Goal: Task Accomplishment & Management: Complete application form

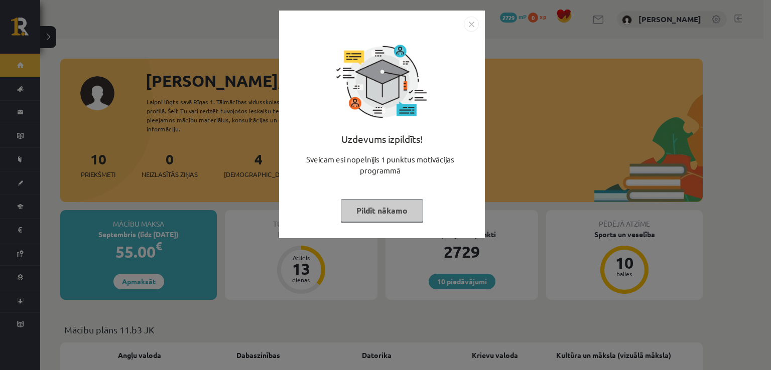
click at [474, 22] on img "Close" at bounding box center [471, 24] width 15 height 15
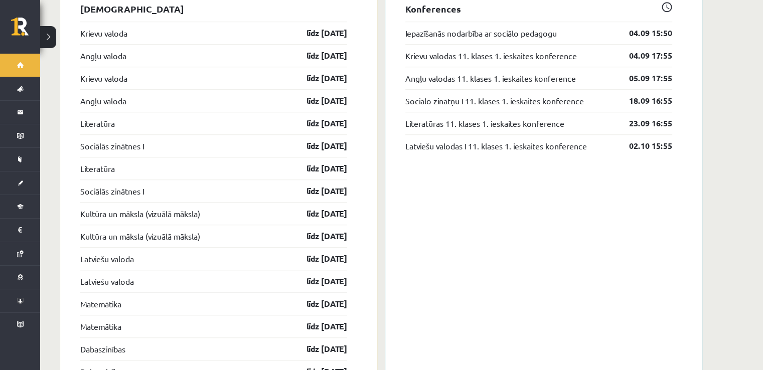
scroll to position [837, 0]
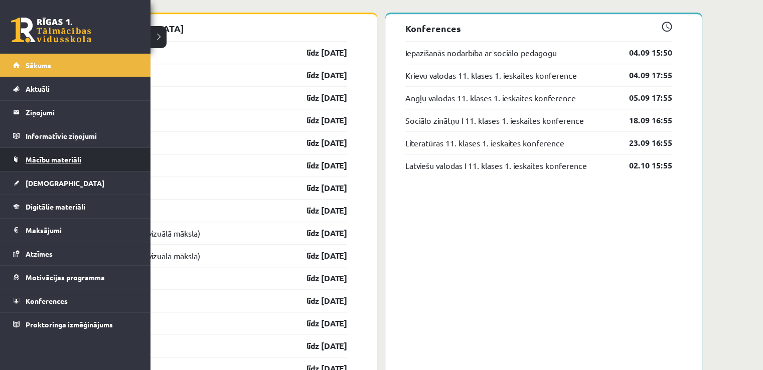
click at [53, 153] on link "Mācību materiāli" at bounding box center [75, 159] width 125 height 23
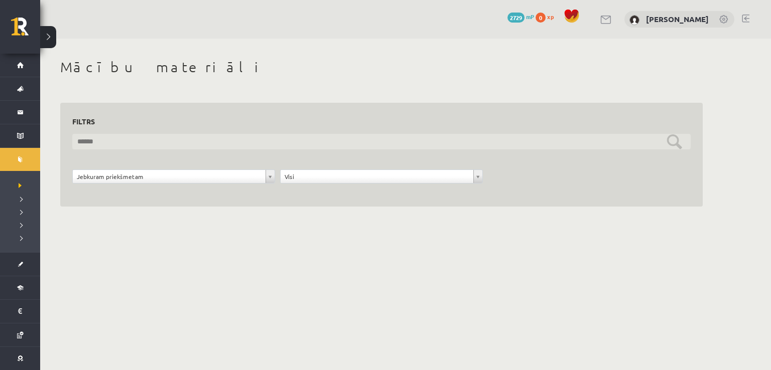
click at [381, 144] on input "text" at bounding box center [381, 142] width 618 height 16
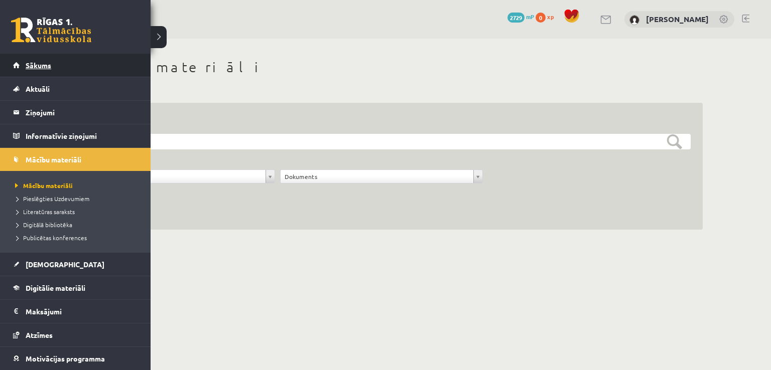
click at [37, 71] on link "Sākums" at bounding box center [75, 65] width 125 height 23
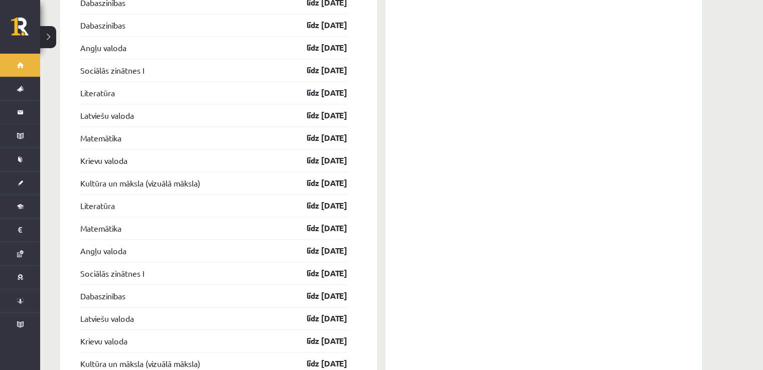
scroll to position [1389, 0]
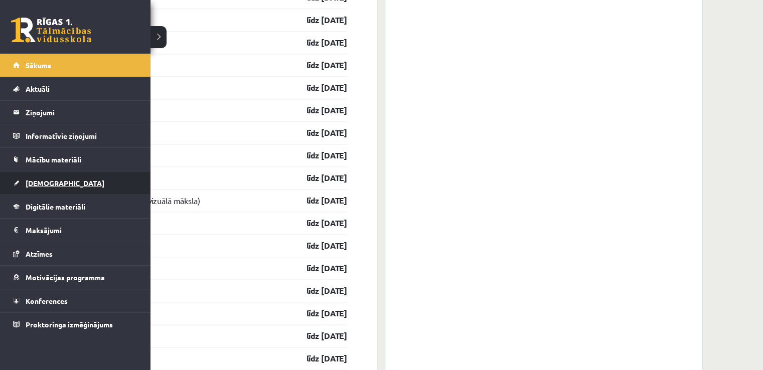
click at [42, 181] on span "[DEMOGRAPHIC_DATA]" at bounding box center [65, 183] width 79 height 9
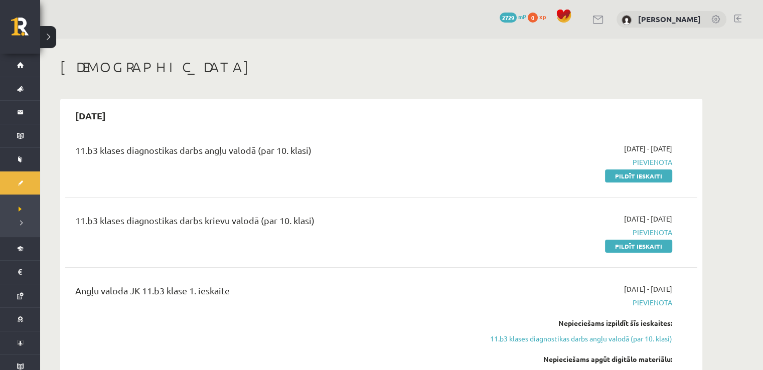
drag, startPoint x: 656, startPoint y: 177, endPoint x: 470, endPoint y: 51, distance: 225.2
click at [655, 176] on link "Pildīt ieskaiti" at bounding box center [638, 176] width 67 height 13
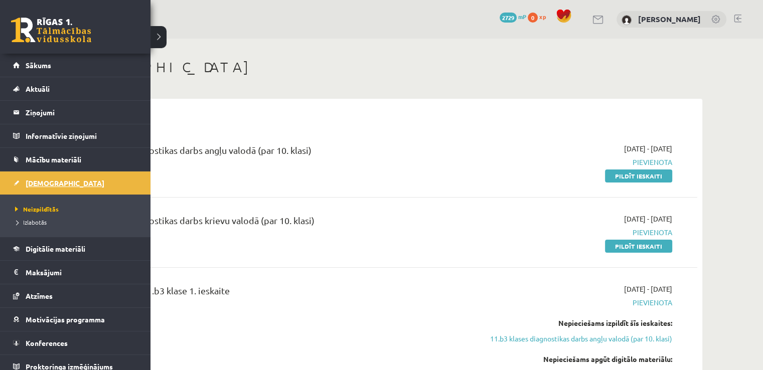
click at [49, 185] on span "[DEMOGRAPHIC_DATA]" at bounding box center [65, 183] width 79 height 9
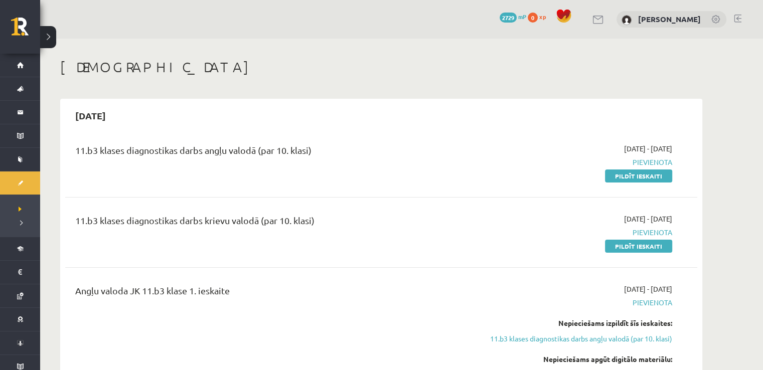
drag, startPoint x: 629, startPoint y: 174, endPoint x: 430, endPoint y: 51, distance: 234.8
click at [630, 175] on link "Pildīt ieskaiti" at bounding box center [638, 176] width 67 height 13
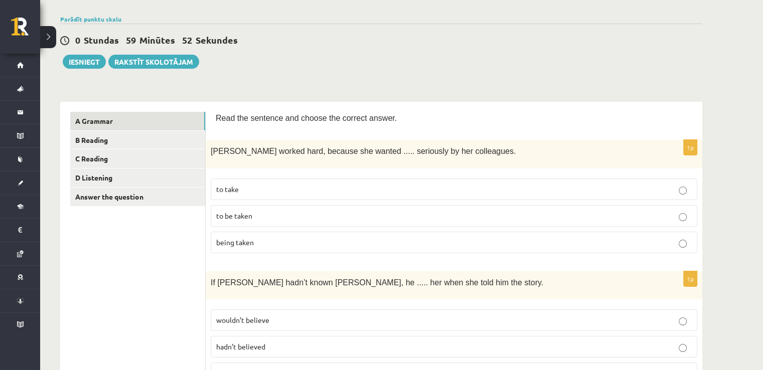
scroll to position [100, 0]
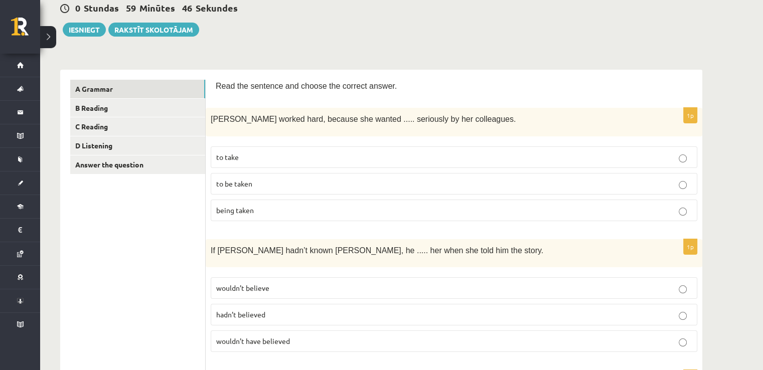
click at [292, 179] on p "to be taken" at bounding box center [454, 184] width 476 height 11
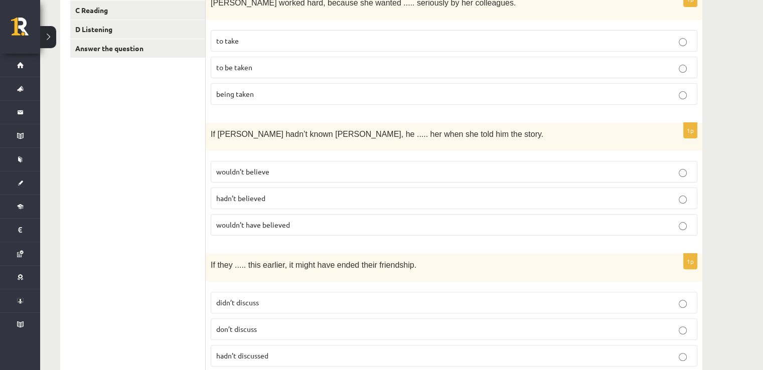
scroll to position [251, 0]
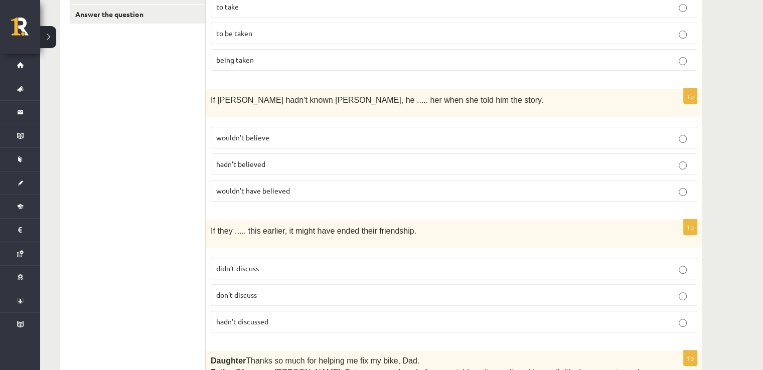
click at [292, 186] on p "wouldn’t have believed" at bounding box center [454, 191] width 476 height 11
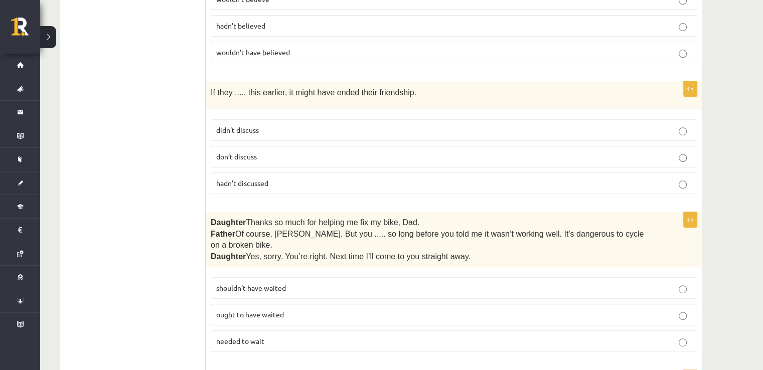
scroll to position [401, 0]
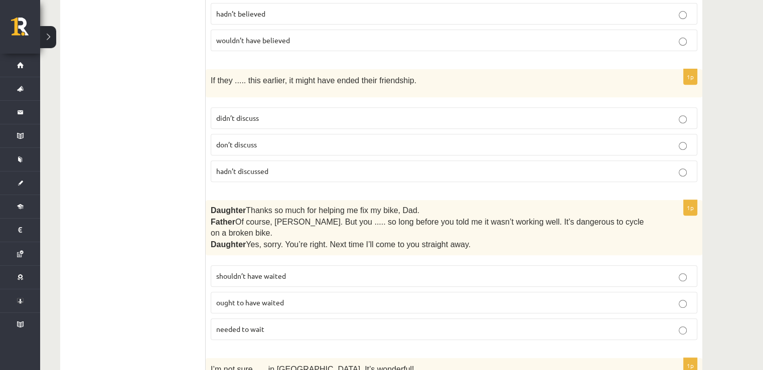
click at [257, 168] on span "hadn’t discussed" at bounding box center [242, 171] width 52 height 9
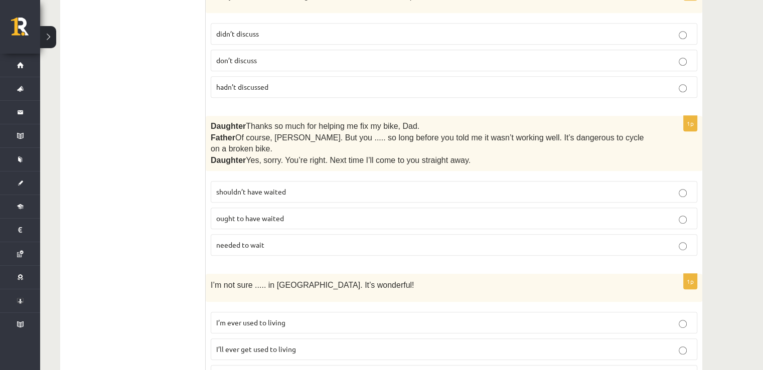
scroll to position [502, 0]
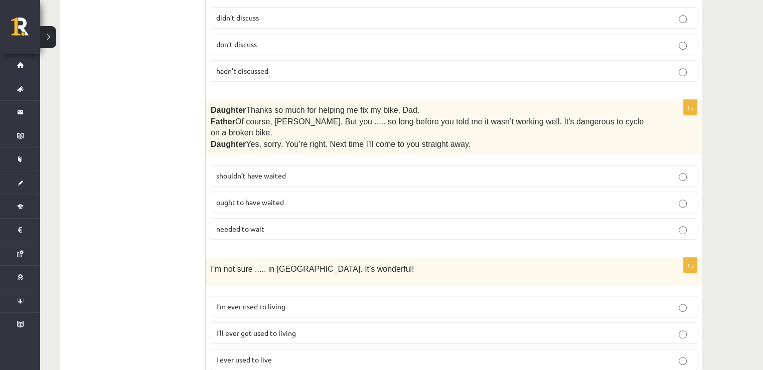
click at [284, 171] on span "shouldn’t have waited" at bounding box center [251, 175] width 70 height 9
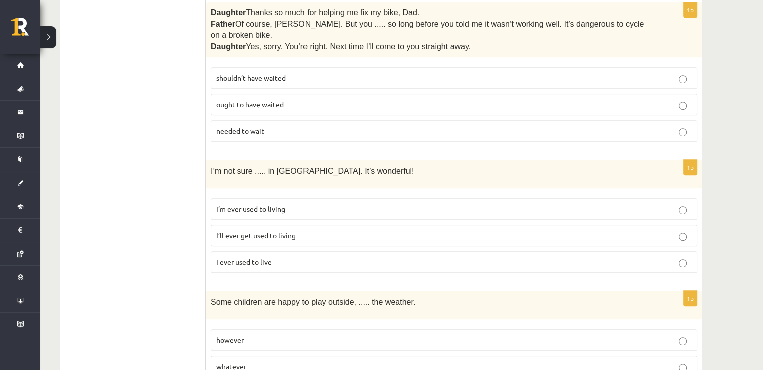
scroll to position [602, 0]
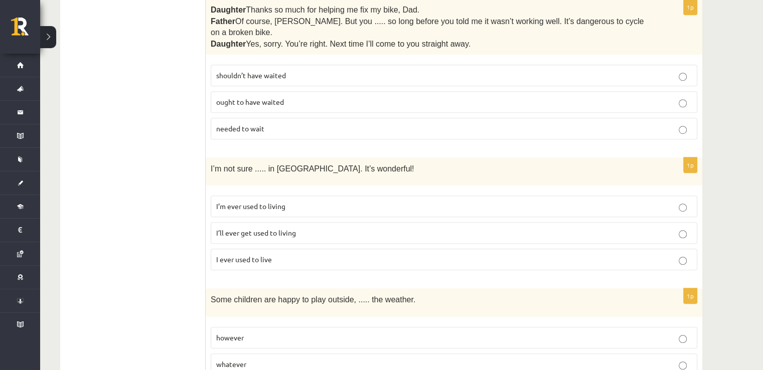
click at [274, 228] on span "I’ll ever get used to living" at bounding box center [256, 232] width 80 height 9
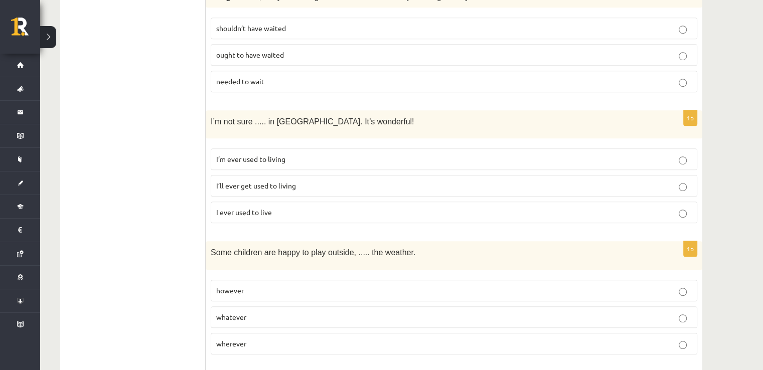
scroll to position [703, 0]
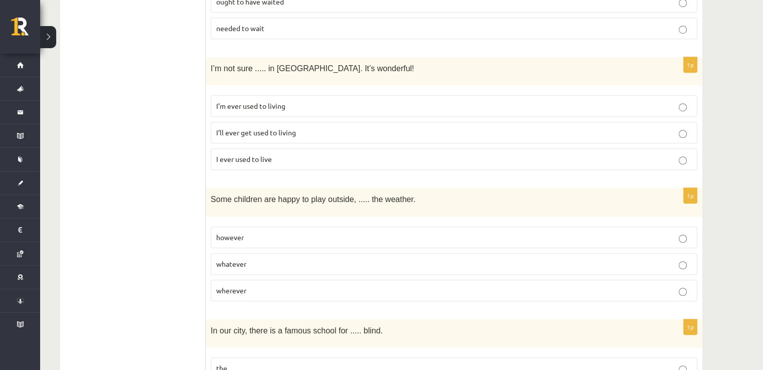
click at [236, 253] on label "whatever" at bounding box center [454, 264] width 487 height 22
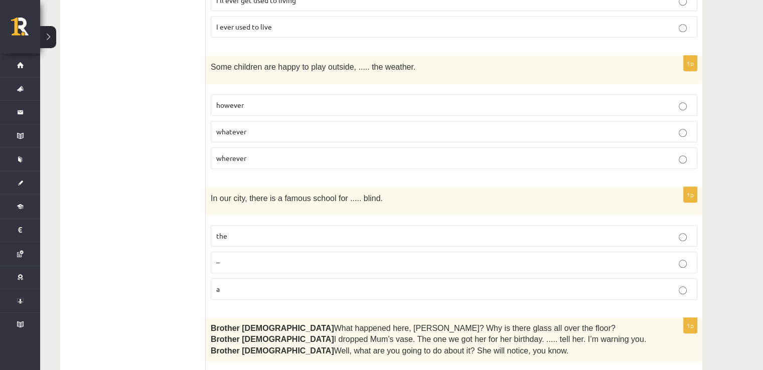
scroll to position [853, 0]
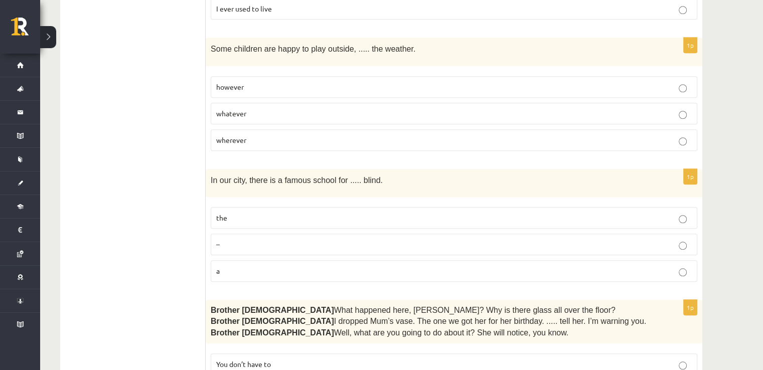
click at [237, 213] on p "the" at bounding box center [454, 218] width 476 height 11
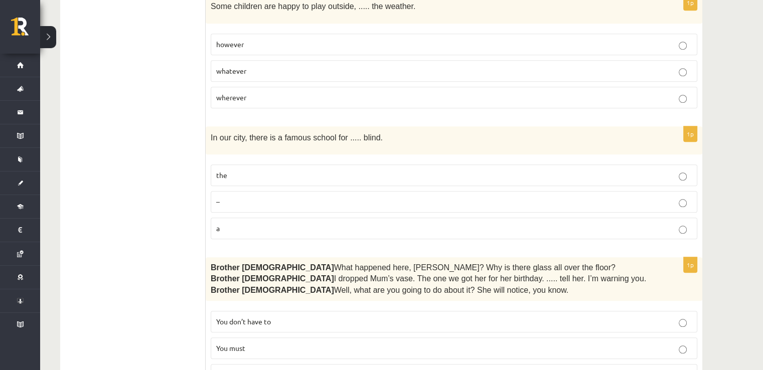
scroll to position [954, 0]
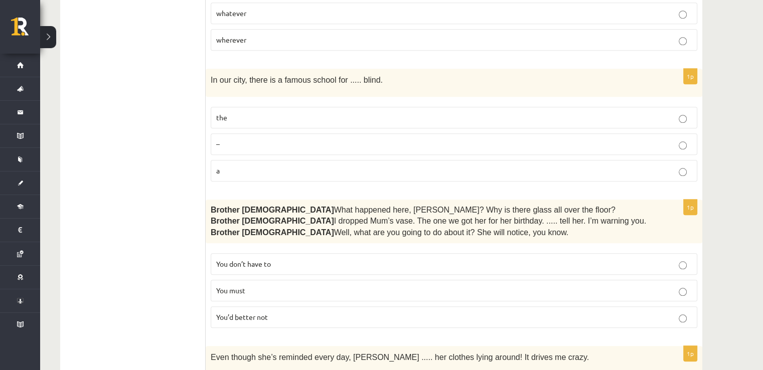
click at [228, 312] on p "You’d better not" at bounding box center [454, 317] width 476 height 11
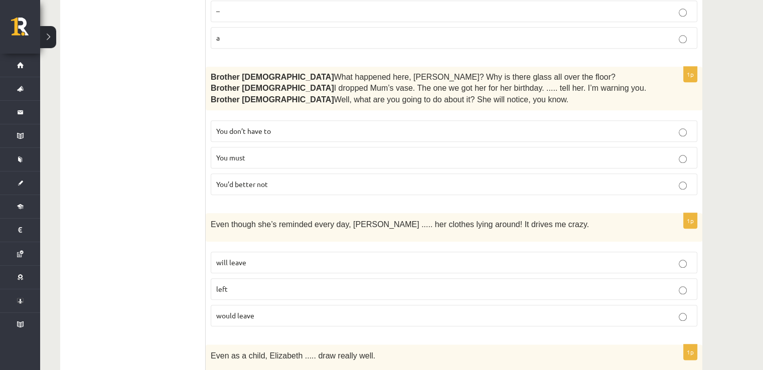
scroll to position [1154, 0]
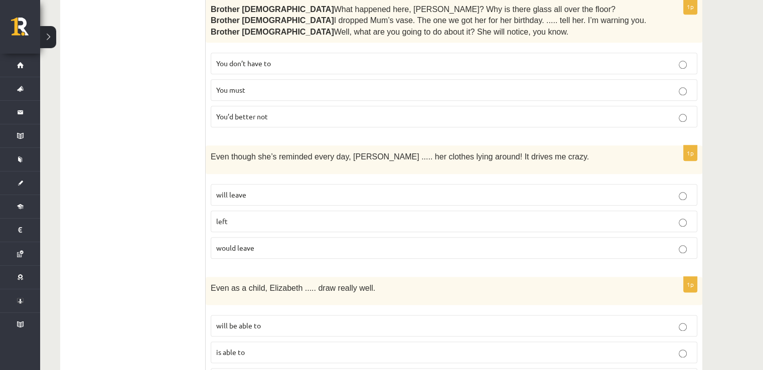
click at [420, 190] on p "will leave" at bounding box center [454, 195] width 476 height 11
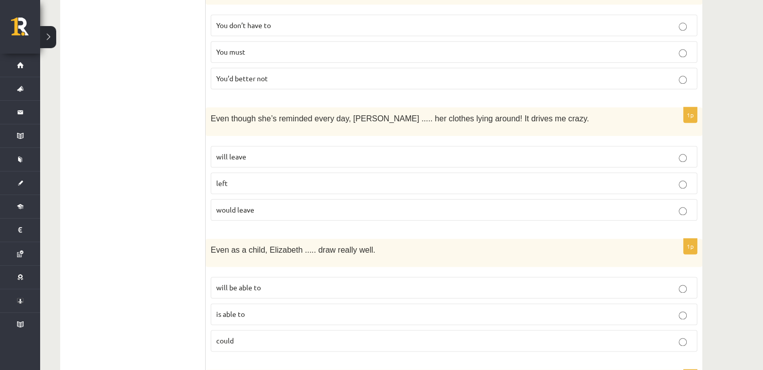
scroll to position [1255, 0]
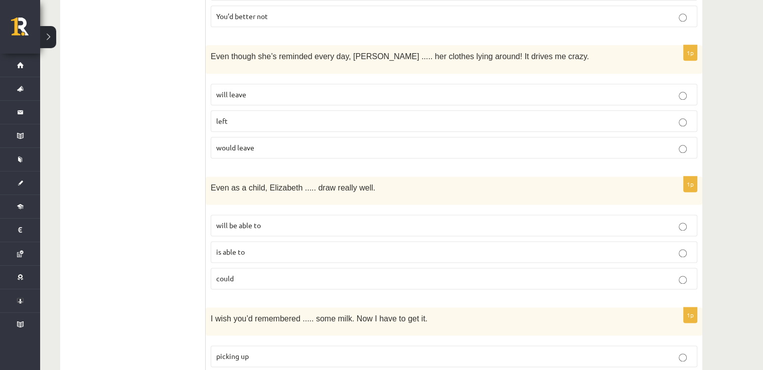
click at [264, 274] on p "could" at bounding box center [454, 279] width 476 height 11
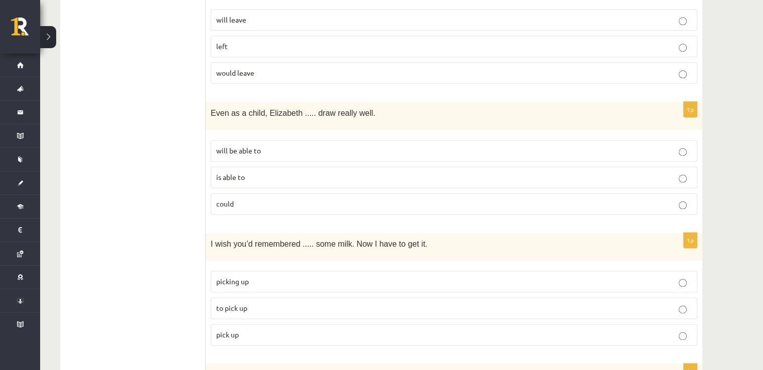
scroll to position [1355, 0]
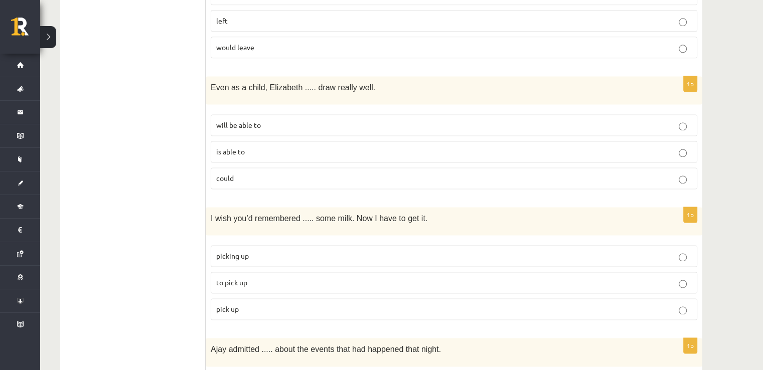
click at [223, 278] on span "to pick up" at bounding box center [231, 282] width 31 height 9
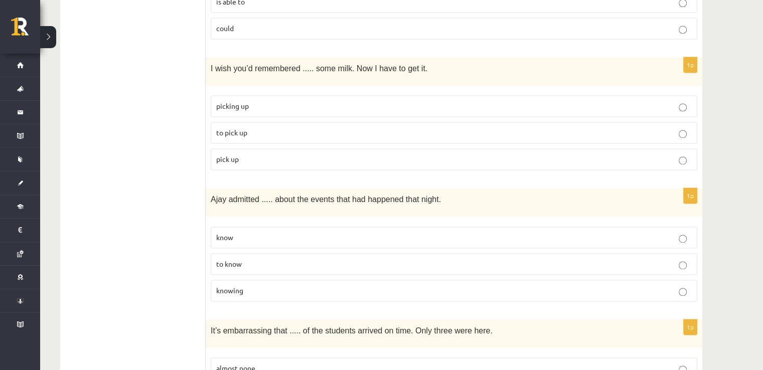
scroll to position [1506, 0]
click at [247, 285] on p "knowing" at bounding box center [454, 290] width 476 height 11
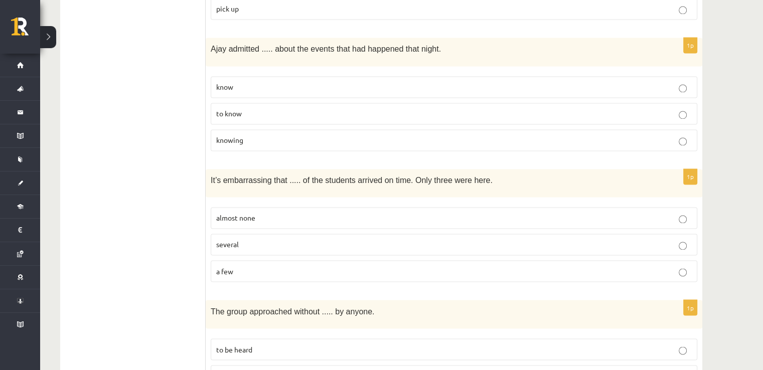
scroll to position [1656, 0]
click at [237, 213] on span "almost none" at bounding box center [235, 217] width 39 height 9
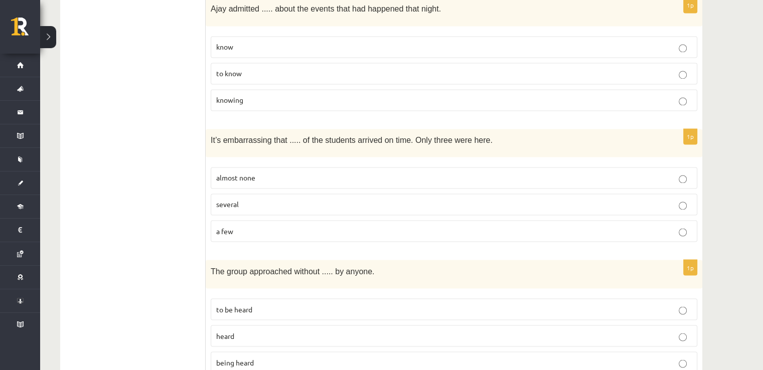
scroll to position [1756, 0]
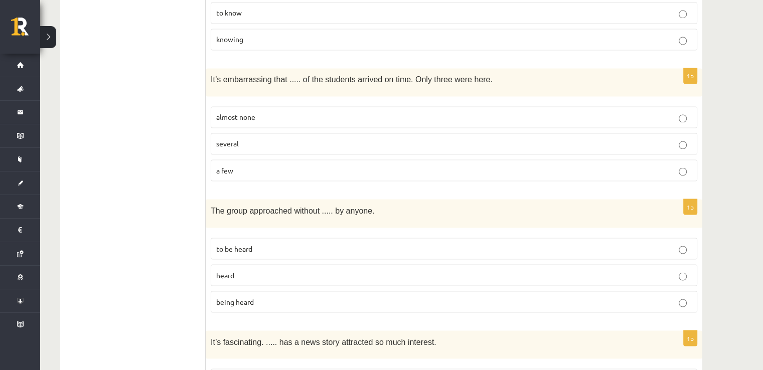
click at [233, 297] on span "being heard" at bounding box center [235, 301] width 38 height 9
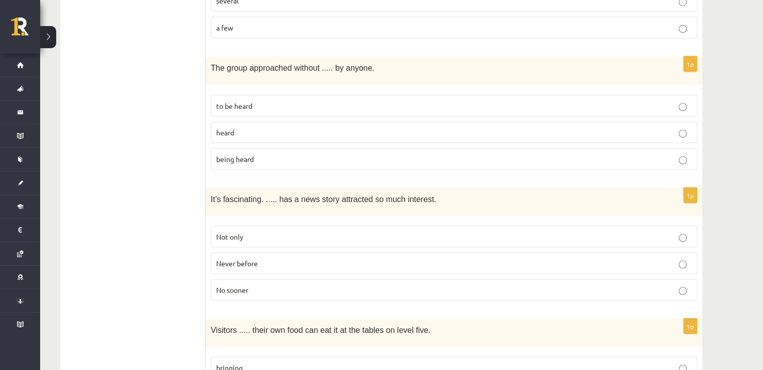
scroll to position [1957, 0]
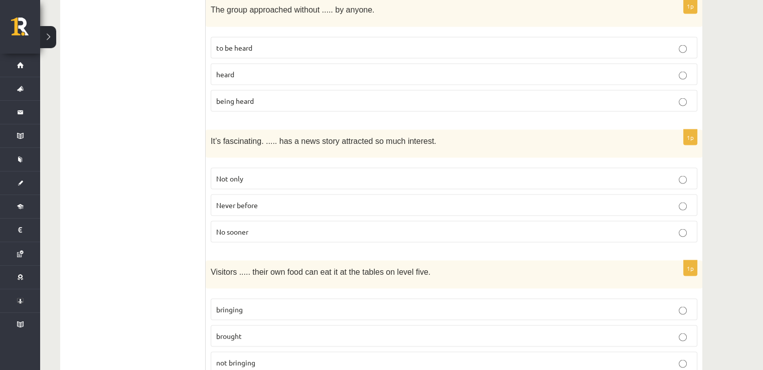
click at [254, 200] on p "Never before" at bounding box center [454, 205] width 476 height 11
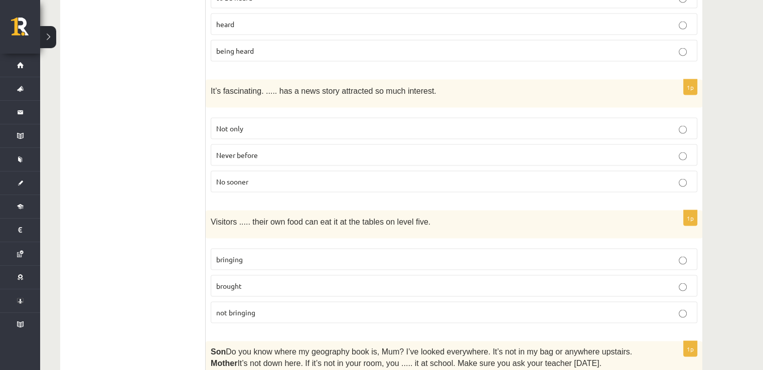
click at [247, 254] on p "bringing" at bounding box center [454, 259] width 476 height 11
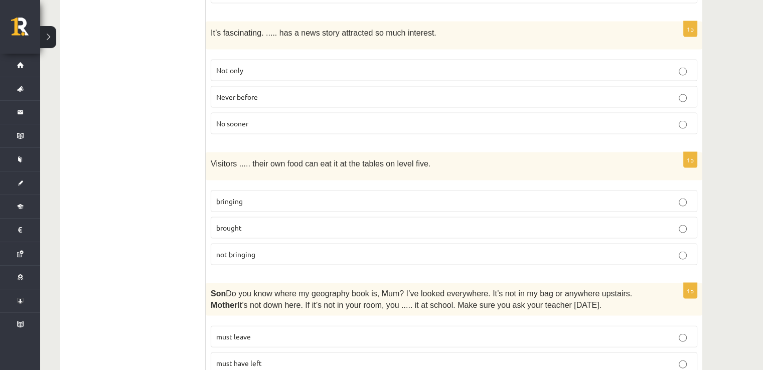
scroll to position [2108, 0]
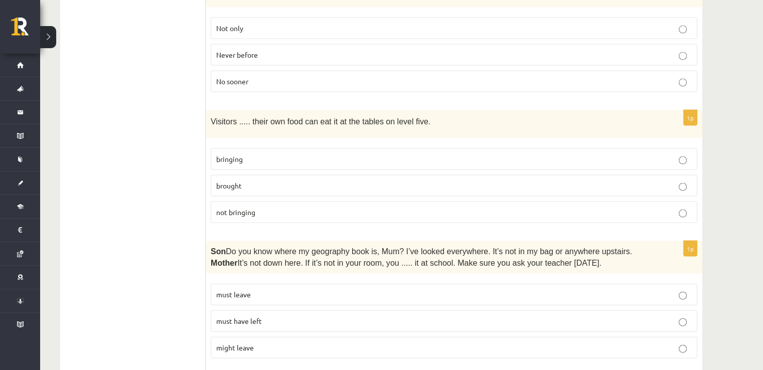
click at [275, 316] on p "must have left" at bounding box center [454, 321] width 476 height 11
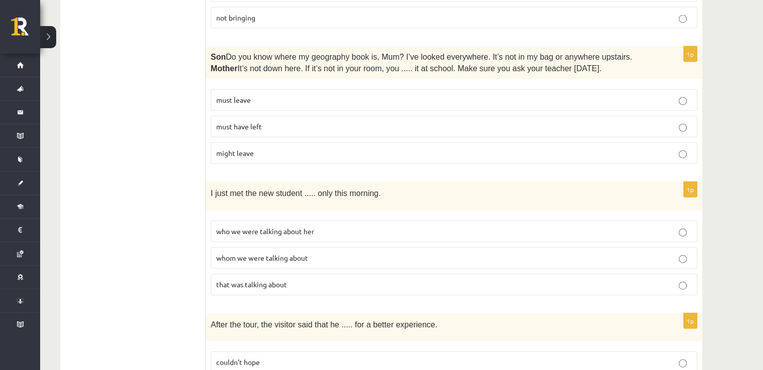
scroll to position [2309, 0]
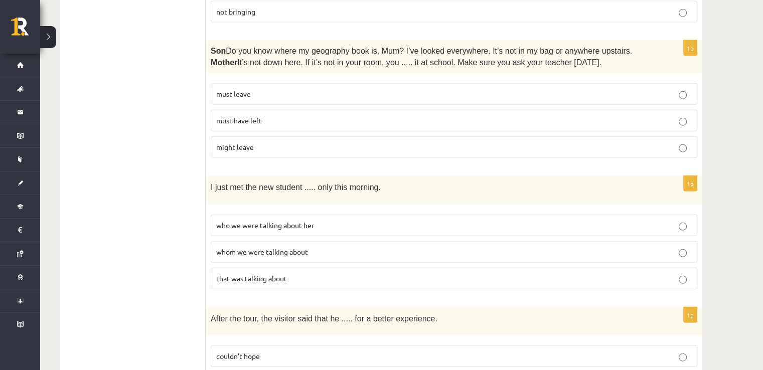
click at [261, 247] on span "whom we were talking about" at bounding box center [262, 251] width 92 height 9
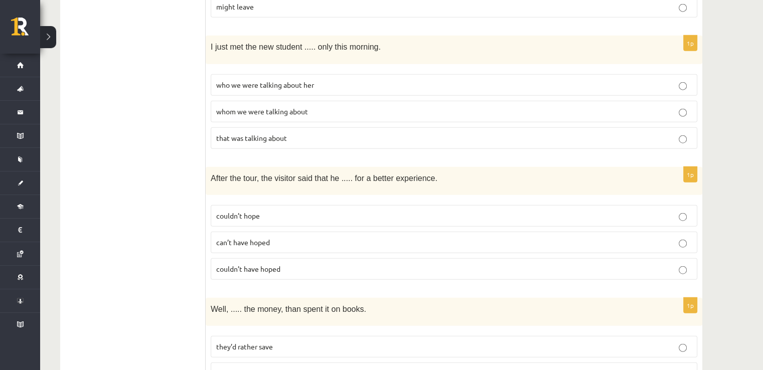
scroll to position [2459, 0]
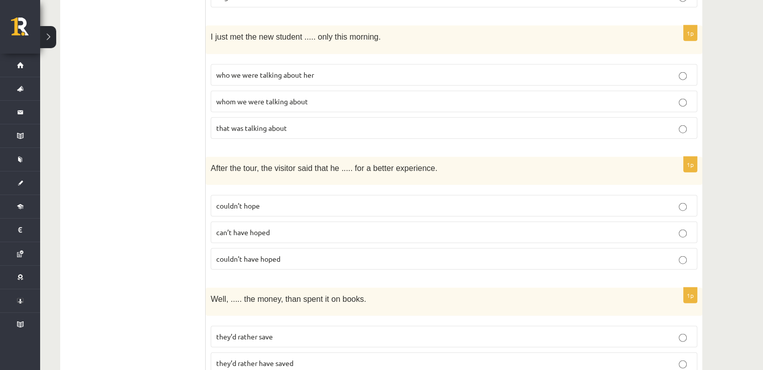
click at [298, 254] on p "couldn’t have hoped" at bounding box center [454, 259] width 476 height 11
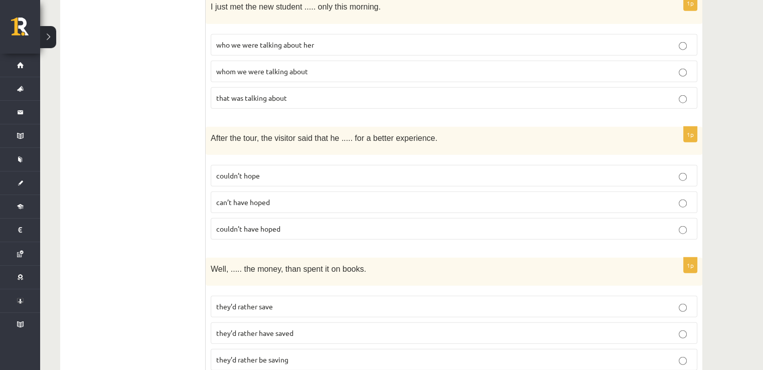
click at [244, 302] on span "they’d rather save" at bounding box center [244, 306] width 57 height 9
drag, startPoint x: 287, startPoint y: 295, endPoint x: 279, endPoint y: 330, distance: 35.9
click at [286, 329] on span "they’d rather have saved" at bounding box center [254, 333] width 77 height 9
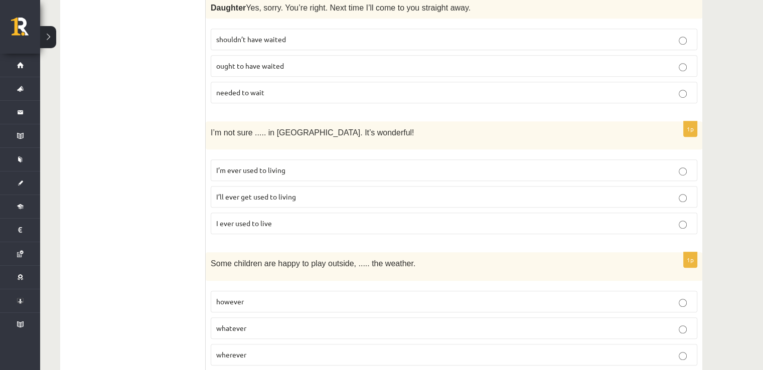
scroll to position [0, 0]
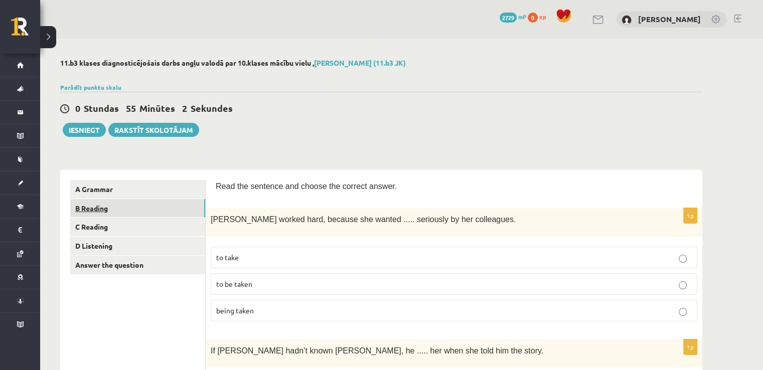
click at [90, 206] on link "B Reading" at bounding box center [137, 208] width 135 height 19
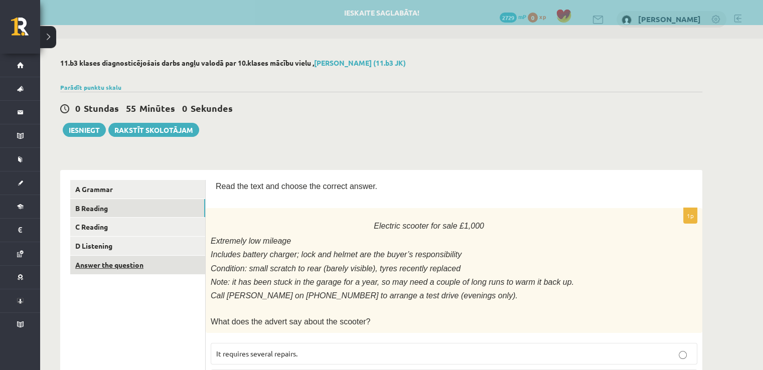
click at [147, 267] on link "Answer the question" at bounding box center [137, 265] width 135 height 19
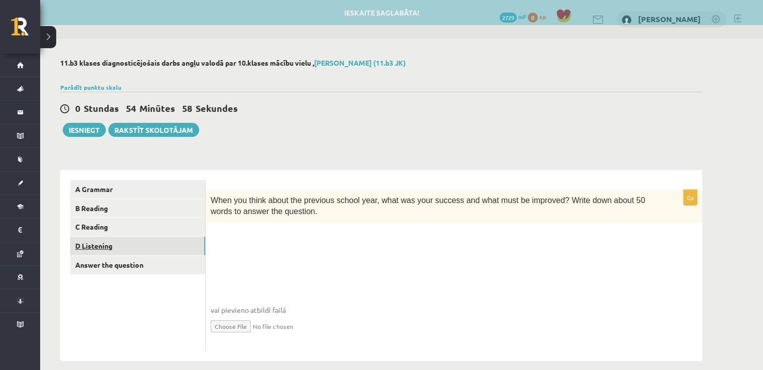
click at [122, 240] on link "D Listening" at bounding box center [137, 246] width 135 height 19
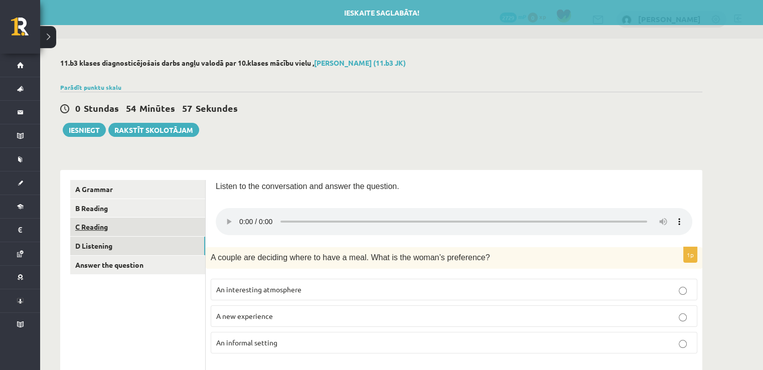
click at [119, 227] on link "C Reading" at bounding box center [137, 227] width 135 height 19
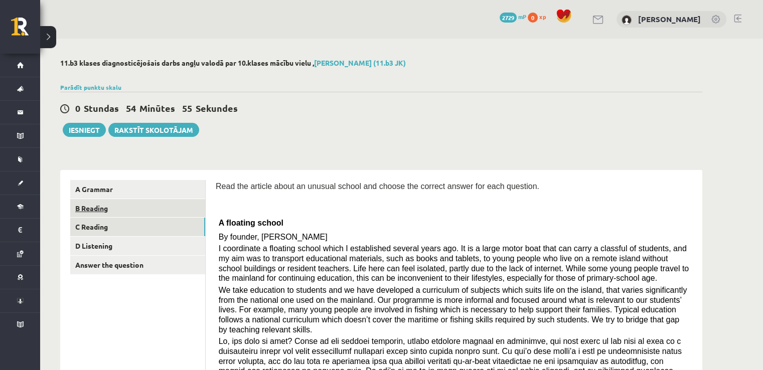
click at [116, 211] on link "B Reading" at bounding box center [137, 208] width 135 height 19
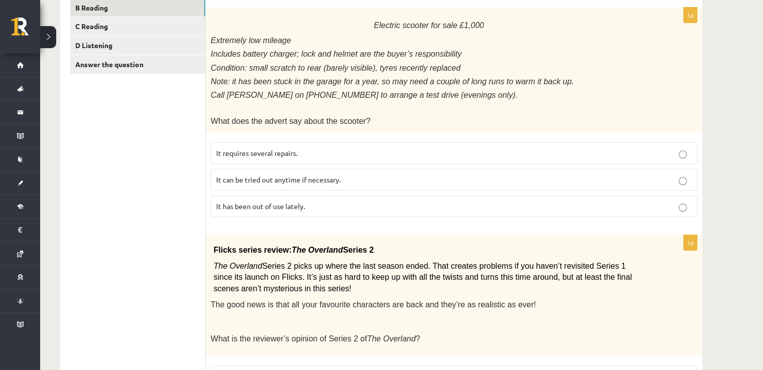
scroll to position [151, 0]
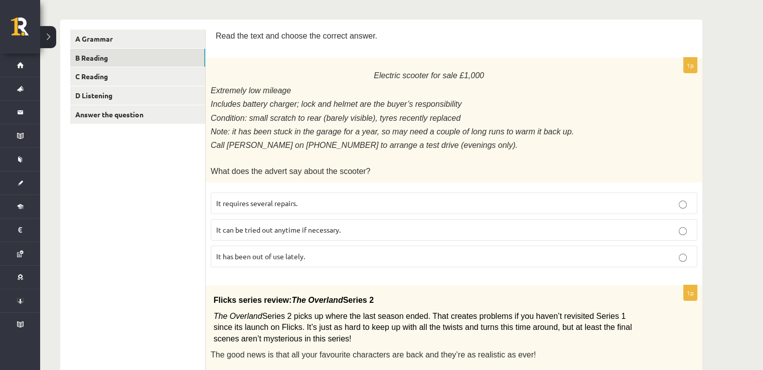
click at [256, 225] on span "It can be tried out anytime if necessary." at bounding box center [278, 229] width 124 height 9
click at [236, 254] on p "It has been out of use lately." at bounding box center [454, 256] width 476 height 11
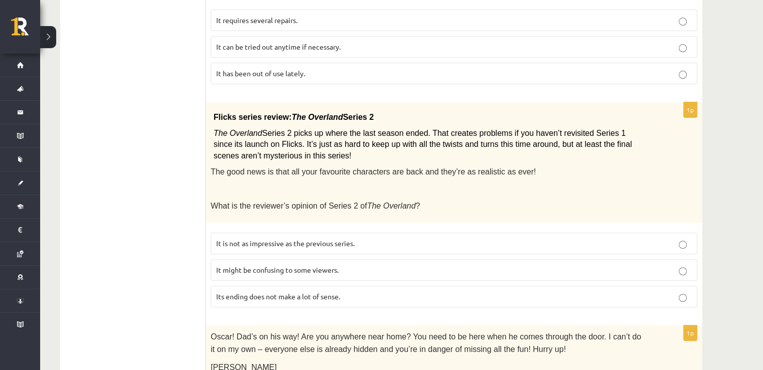
scroll to position [351, 0]
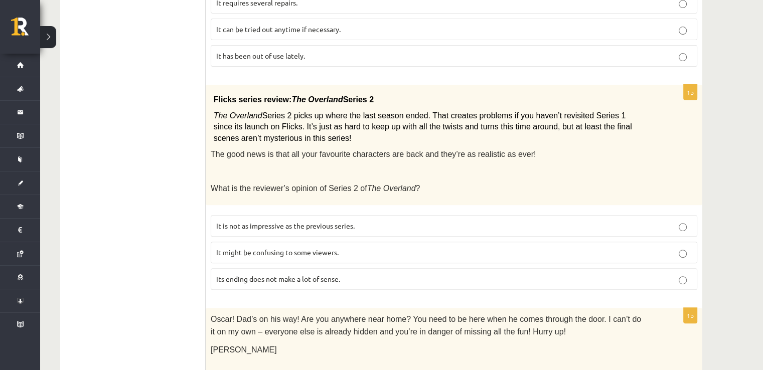
click at [311, 248] on span "It might be confusing to some viewers." at bounding box center [277, 252] width 122 height 9
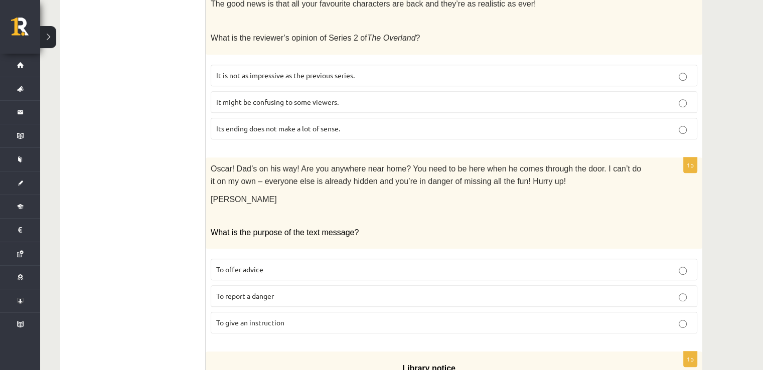
scroll to position [552, 0]
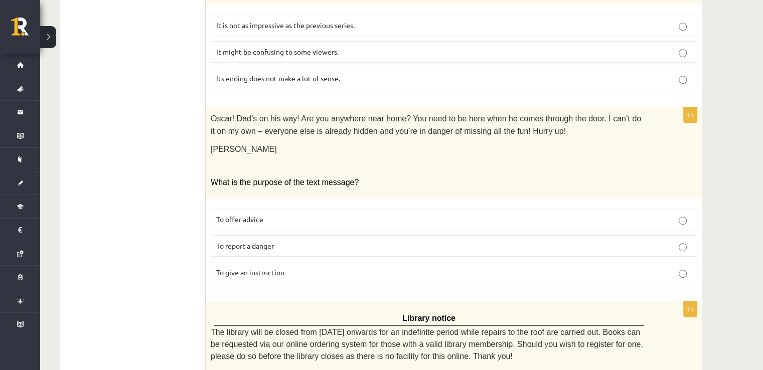
click at [238, 270] on label "To give an instruction" at bounding box center [454, 273] width 487 height 22
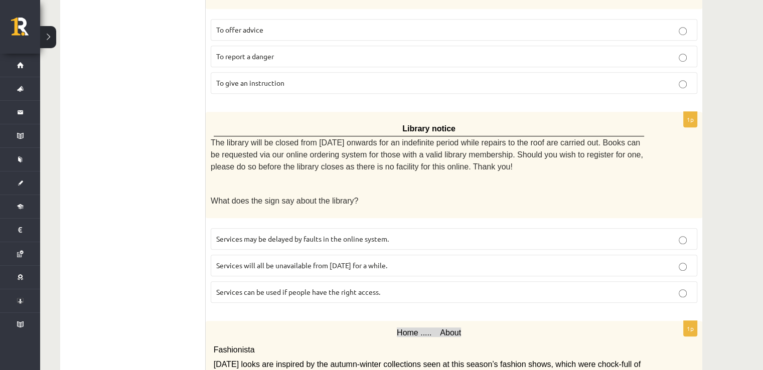
scroll to position [753, 0]
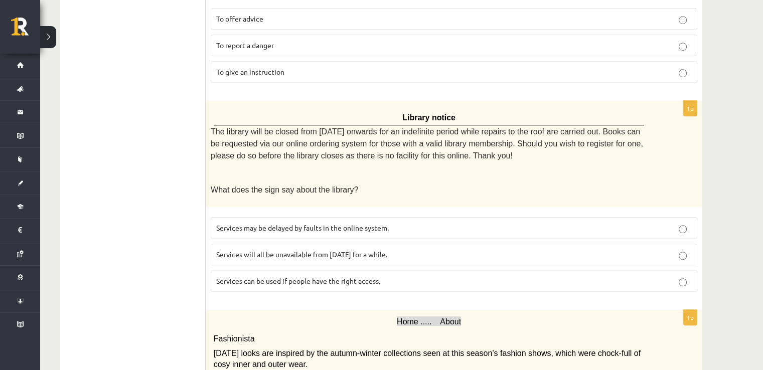
click at [271, 277] on span "Services can be used if people have the right access." at bounding box center [298, 281] width 164 height 9
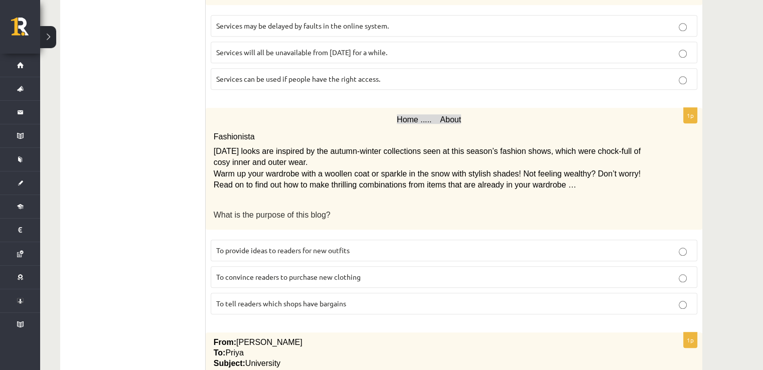
scroll to position [1004, 0]
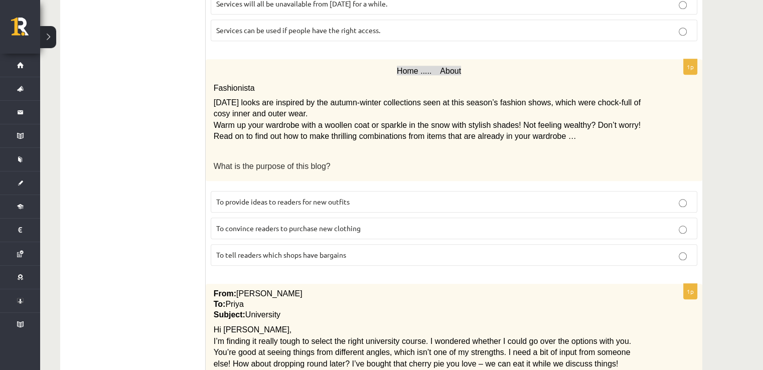
click at [306, 197] on span "To provide ideas to readers for new outfits" at bounding box center [282, 201] width 133 height 9
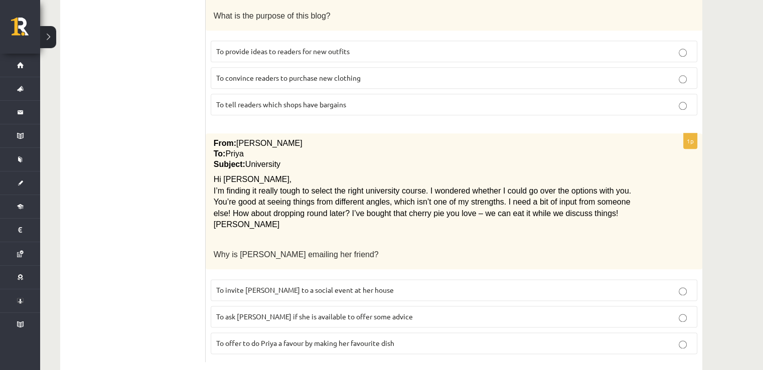
scroll to position [1155, 0]
click at [278, 306] on label "To ask Priya if she is available to offer some advice" at bounding box center [454, 317] width 487 height 22
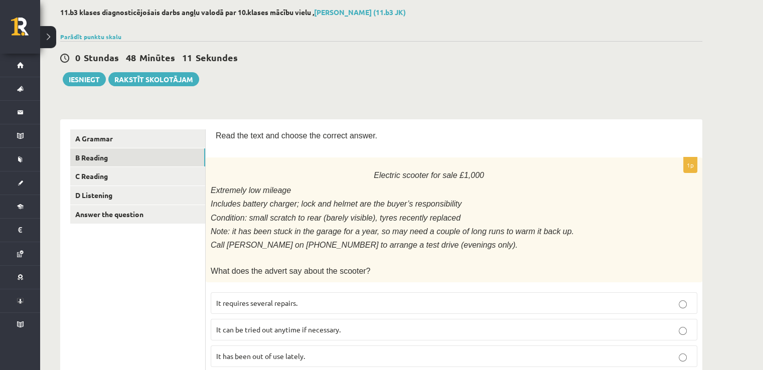
scroll to position [0, 0]
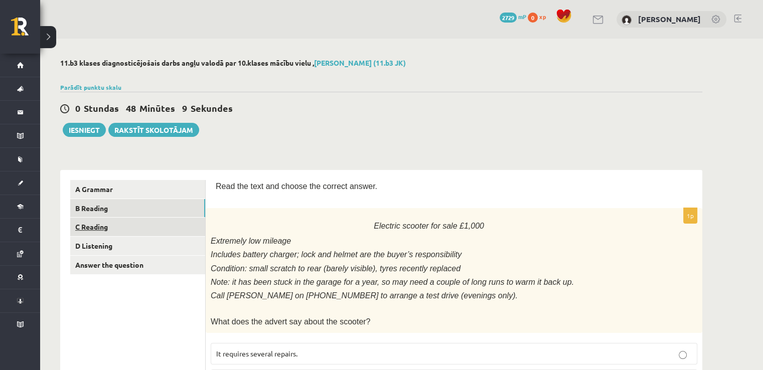
click at [102, 223] on link "C Reading" at bounding box center [137, 227] width 135 height 19
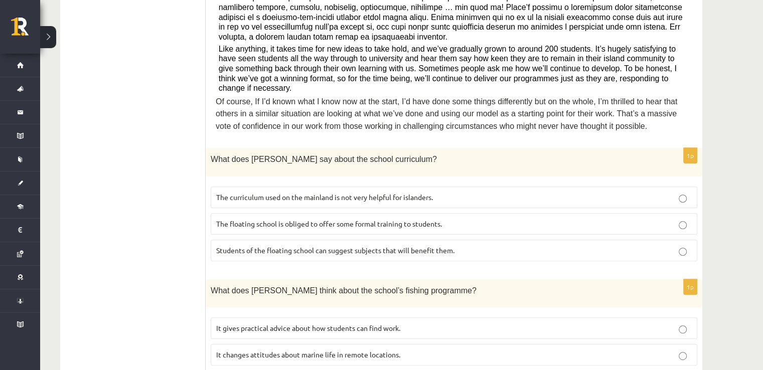
scroll to position [394, 0]
click at [611, 239] on label "Students of the floating school can suggest subjects that will benefit them." at bounding box center [454, 250] width 487 height 22
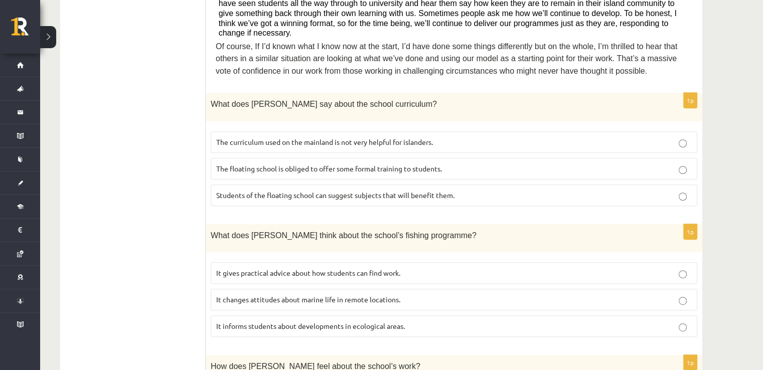
scroll to position [451, 0]
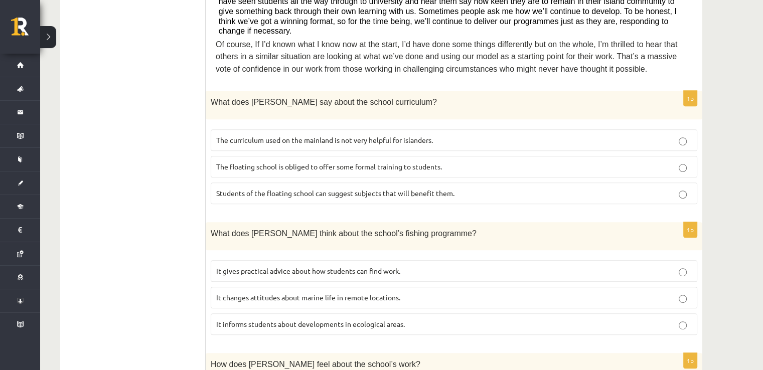
click at [249, 293] on span "It changes attitudes about marine life in remote locations." at bounding box center [308, 297] width 184 height 9
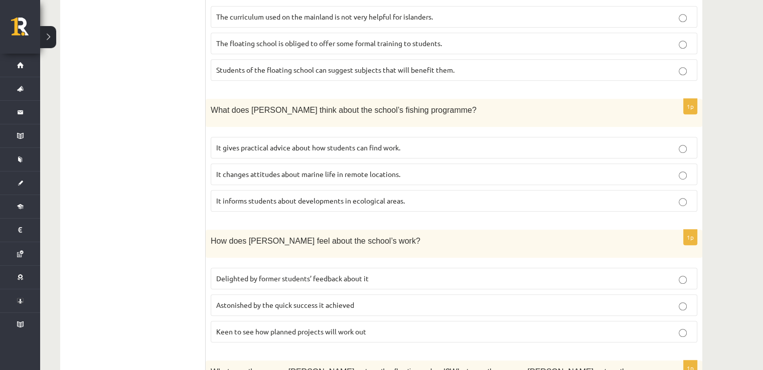
scroll to position [595, 0]
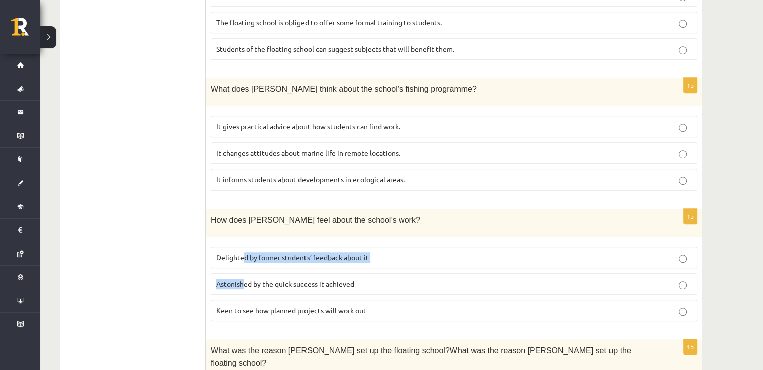
click at [245, 242] on fieldset "Delighted by former students’ feedback about it Astonished by the quick success…" at bounding box center [454, 283] width 487 height 83
click at [245, 247] on label "Delighted by former students’ feedback about it" at bounding box center [454, 258] width 487 height 22
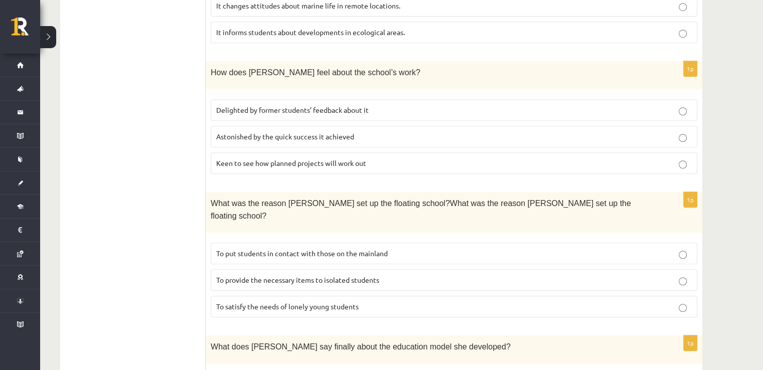
scroll to position [744, 0]
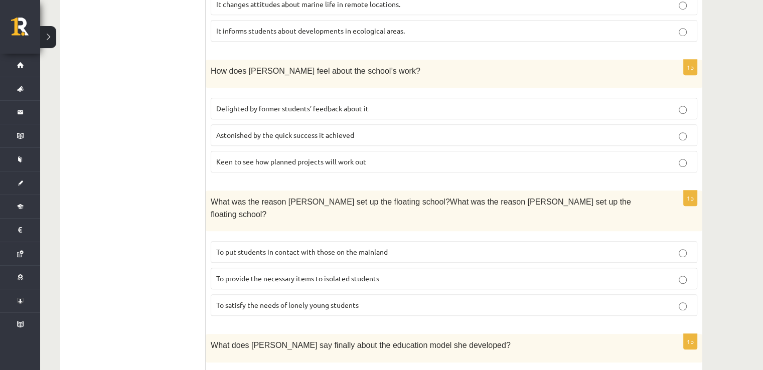
click at [243, 268] on label "To provide the necessary items to isolated students" at bounding box center [454, 279] width 487 height 22
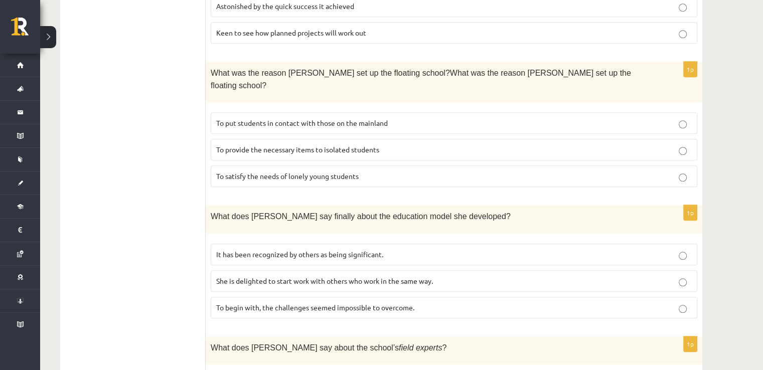
scroll to position [934, 0]
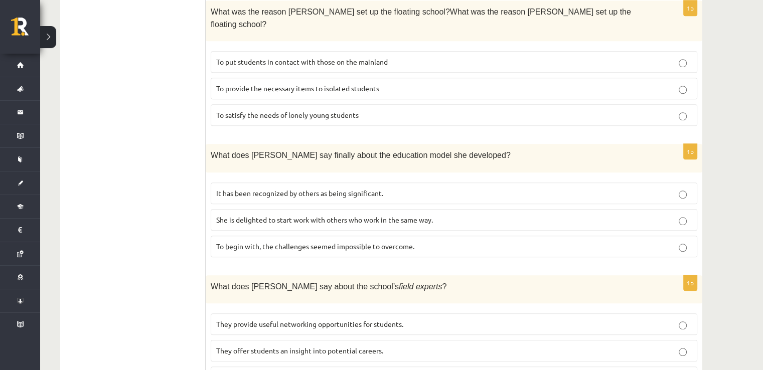
click at [382, 215] on span "She is delighted to start work with others who work in the same way." at bounding box center [324, 219] width 217 height 9
click at [244, 340] on label "They offer students an insight into potential careers." at bounding box center [454, 351] width 487 height 22
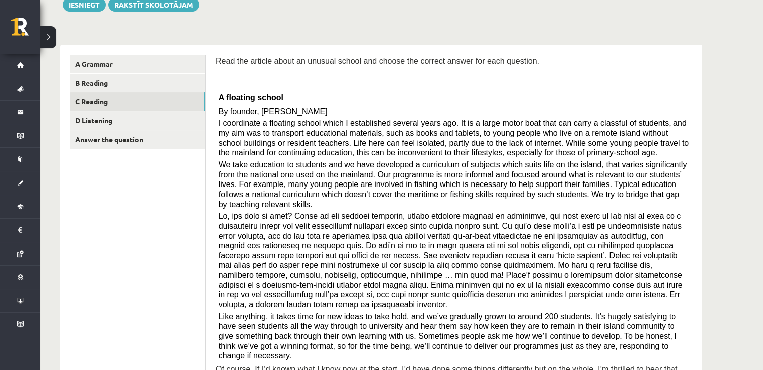
scroll to position [0, 0]
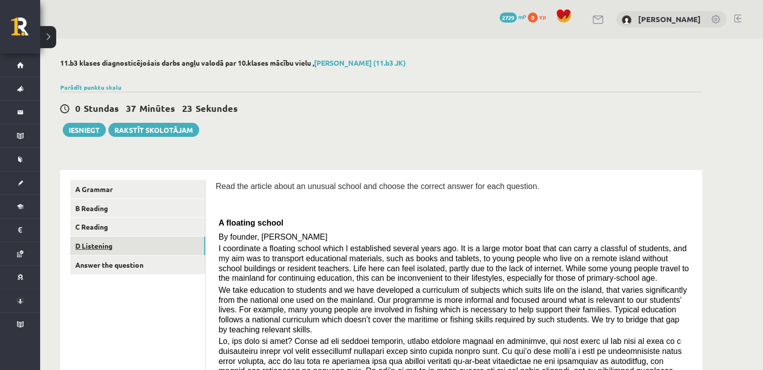
click at [114, 241] on link "D Listening" at bounding box center [137, 246] width 135 height 19
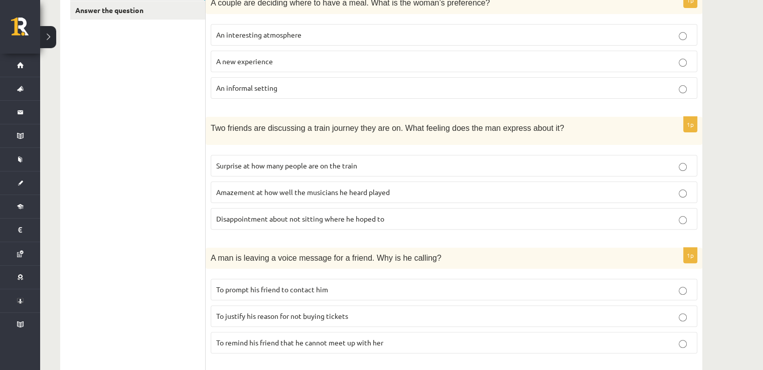
scroll to position [255, 0]
click at [108, 243] on ul "A Grammar B Reading C Reading D Listening Answer the question" at bounding box center [138, 340] width 136 height 831
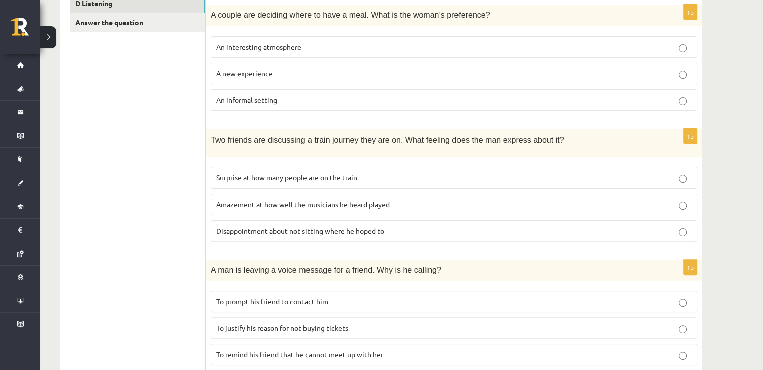
scroll to position [243, 0]
click at [224, 105] on label "An informal setting" at bounding box center [454, 100] width 487 height 22
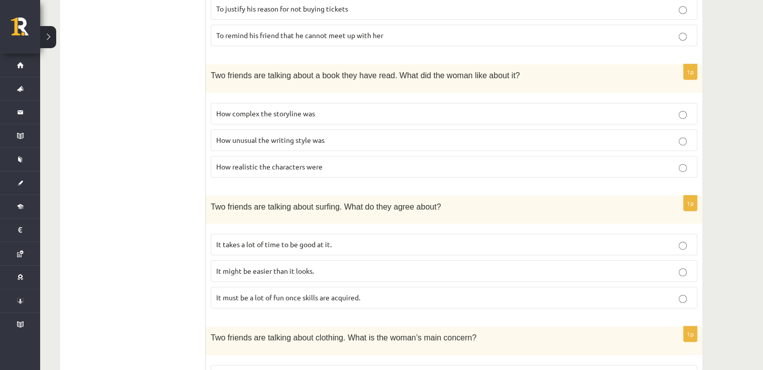
scroll to position [564, 0]
click at [311, 238] on span "It takes a lot of time to be good at it." at bounding box center [273, 242] width 115 height 9
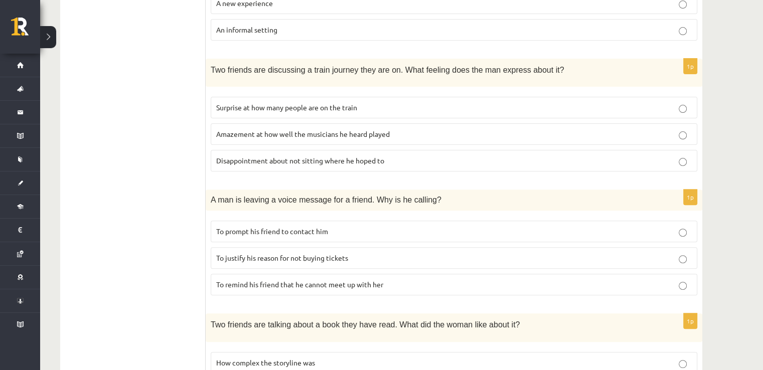
scroll to position [363, 0]
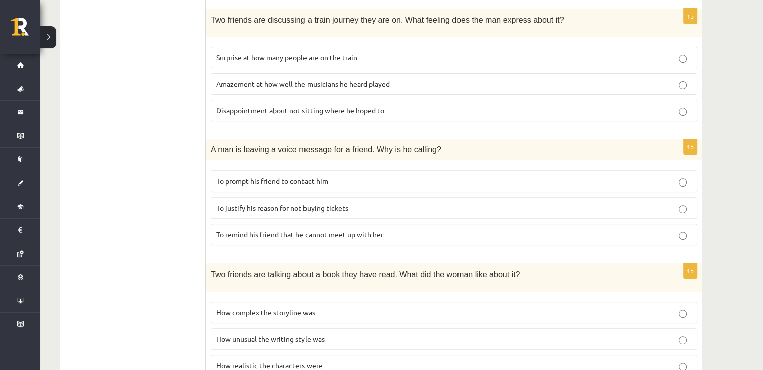
click at [379, 171] on label "To prompt his friend to contact him" at bounding box center [454, 182] width 487 height 22
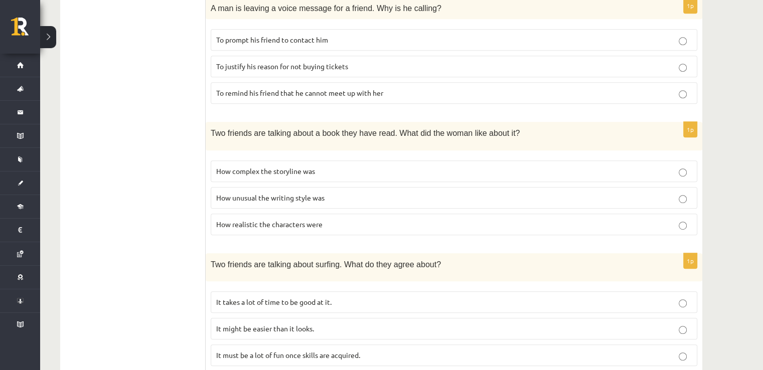
scroll to position [514, 0]
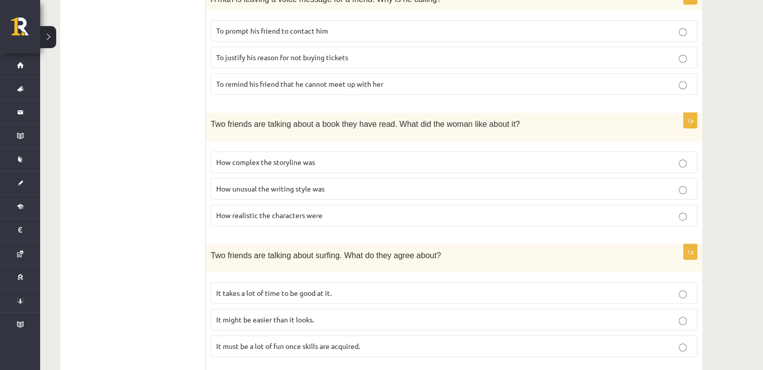
click at [235, 211] on span "How realistic the characters were" at bounding box center [269, 215] width 106 height 9
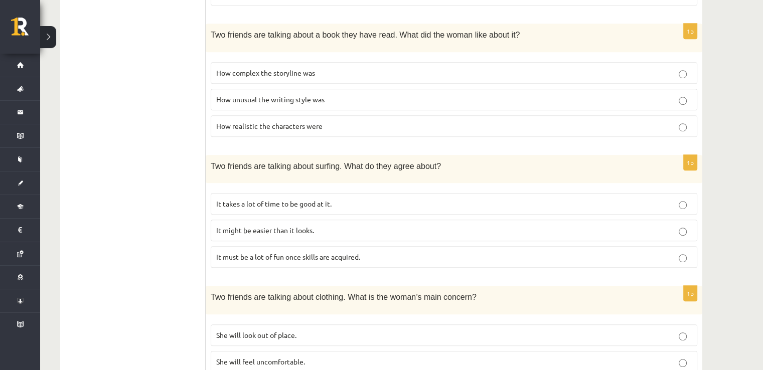
scroll to position [663, 0]
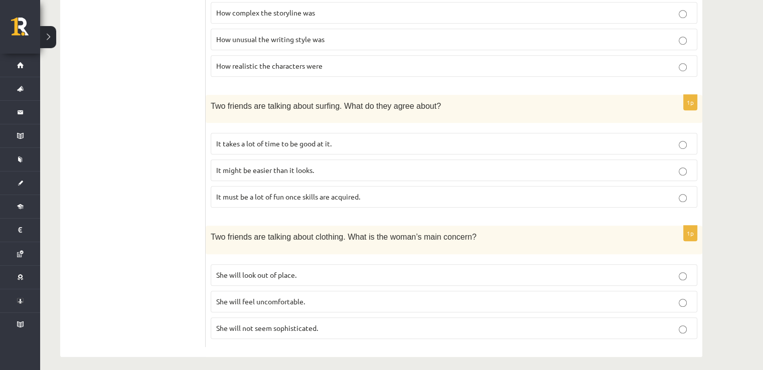
click at [219, 272] on p "She will look out of place." at bounding box center [454, 275] width 476 height 11
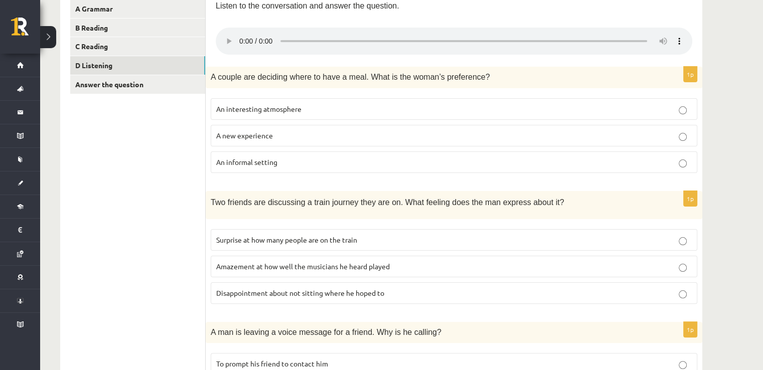
scroll to position [212, 0]
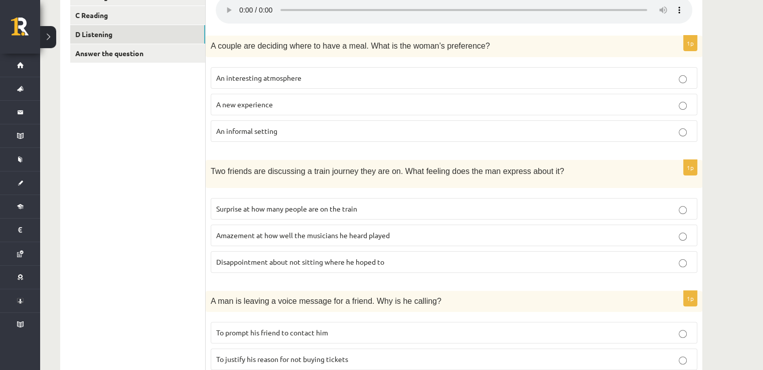
click at [261, 216] on label "Surprise at how many people are on the train" at bounding box center [454, 209] width 487 height 22
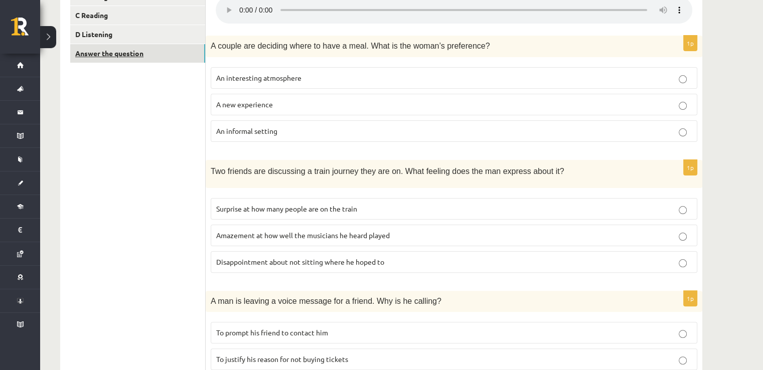
click at [140, 53] on link "Answer the question" at bounding box center [137, 53] width 135 height 19
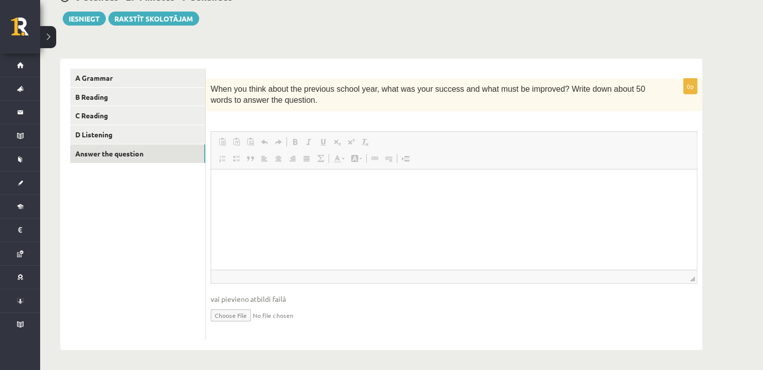
scroll to position [0, 0]
click at [229, 178] on html at bounding box center [454, 184] width 486 height 31
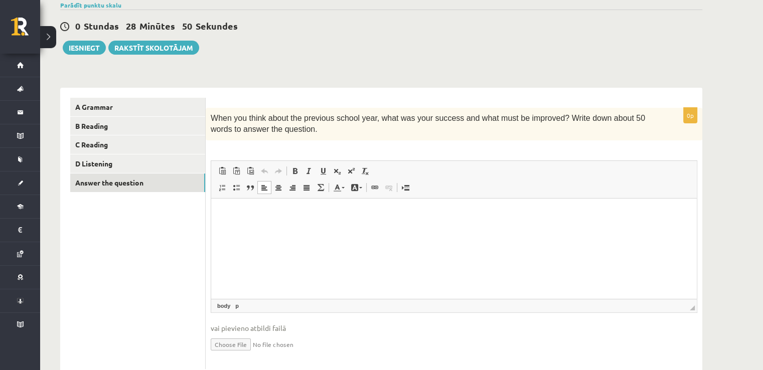
scroll to position [111, 0]
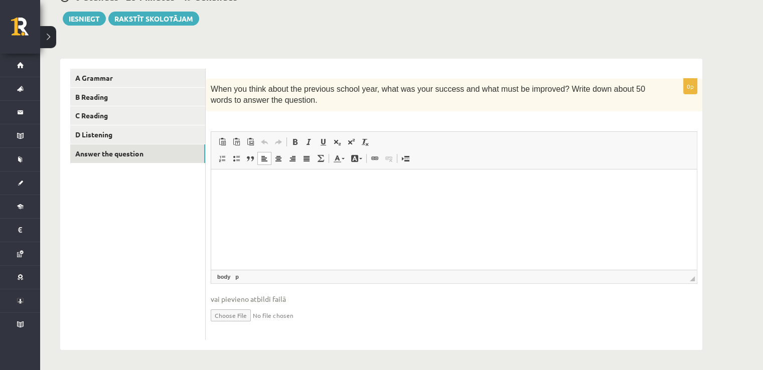
click at [458, 200] on html at bounding box center [454, 184] width 486 height 31
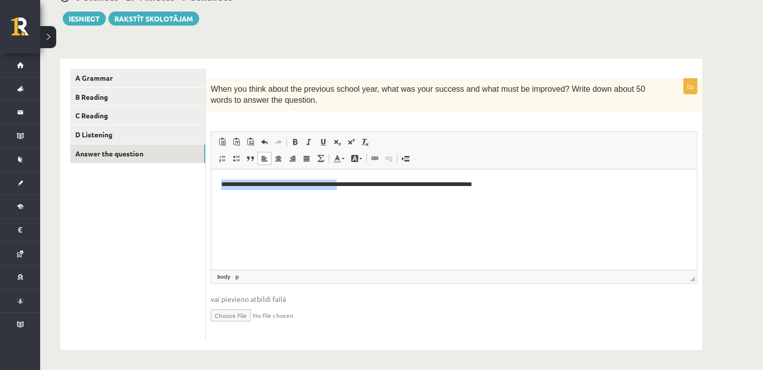
drag, startPoint x: 356, startPoint y: 184, endPoint x: 201, endPoint y: 191, distance: 154.7
click at [211, 191] on html "**********" at bounding box center [454, 184] width 486 height 31
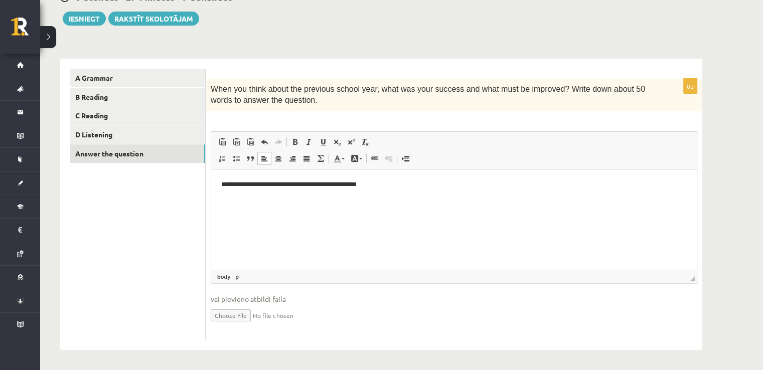
click at [408, 176] on html "**********" at bounding box center [454, 184] width 486 height 31
drag, startPoint x: 260, startPoint y: 186, endPoint x: 302, endPoint y: 250, distance: 76.6
click at [259, 185] on p "**********" at bounding box center [454, 184] width 466 height 11
click at [316, 187] on p "**********" at bounding box center [454, 184] width 466 height 11
click at [481, 184] on p "**********" at bounding box center [454, 184] width 466 height 11
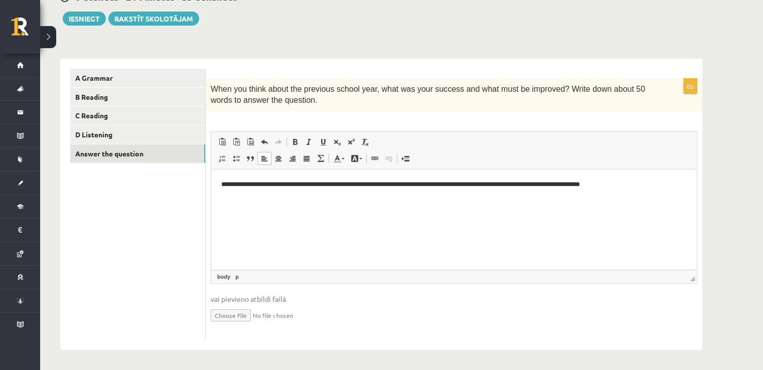
click at [642, 187] on p "**********" at bounding box center [454, 184] width 466 height 11
drag, startPoint x: 552, startPoint y: 184, endPoint x: 536, endPoint y: 180, distance: 16.1
click at [536, 180] on p "**********" at bounding box center [454, 189] width 466 height 21
click at [362, 195] on p "**********" at bounding box center [454, 189] width 466 height 21
click at [522, 184] on p "**********" at bounding box center [454, 189] width 466 height 21
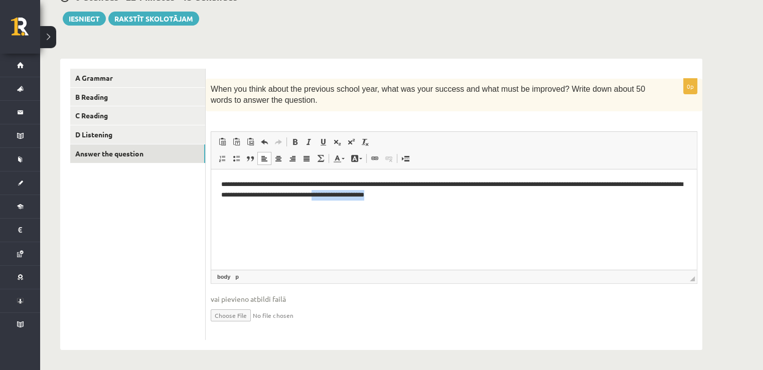
drag, startPoint x: 479, startPoint y: 200, endPoint x: 398, endPoint y: 206, distance: 81.0
click at [398, 206] on html "**********" at bounding box center [454, 189] width 486 height 41
drag, startPoint x: 649, startPoint y: 194, endPoint x: 494, endPoint y: 196, distance: 155.1
click at [494, 196] on p "**********" at bounding box center [454, 189] width 466 height 21
click at [90, 265] on ul "A Grammar B Reading C Reading D Listening Answer the question" at bounding box center [138, 205] width 136 height 272
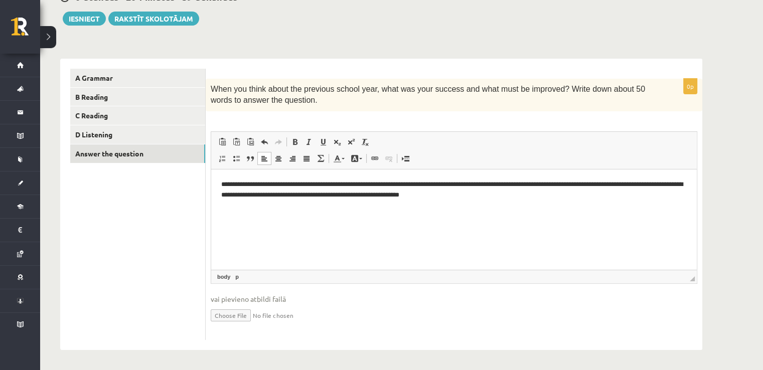
drag, startPoint x: 241, startPoint y: 184, endPoint x: 267, endPoint y: 222, distance: 46.2
click at [242, 184] on p "**********" at bounding box center [454, 189] width 466 height 21
click at [126, 245] on ul "A Grammar B Reading C Reading D Listening Answer the question" at bounding box center [138, 205] width 136 height 272
click at [144, 135] on link "D Listening" at bounding box center [137, 134] width 135 height 19
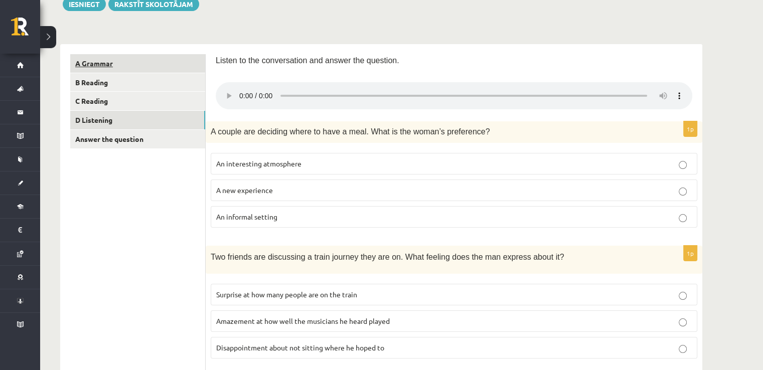
scroll to position [11, 0]
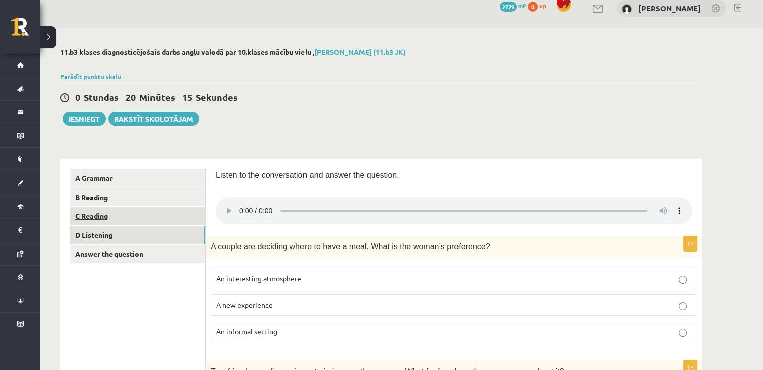
click at [94, 218] on link "C Reading" at bounding box center [137, 216] width 135 height 19
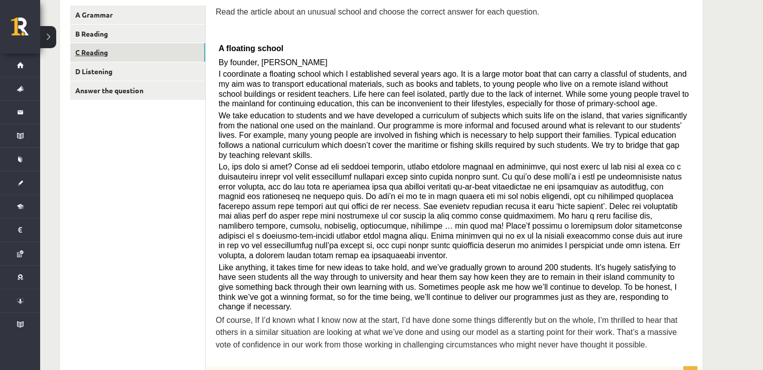
scroll to position [131, 0]
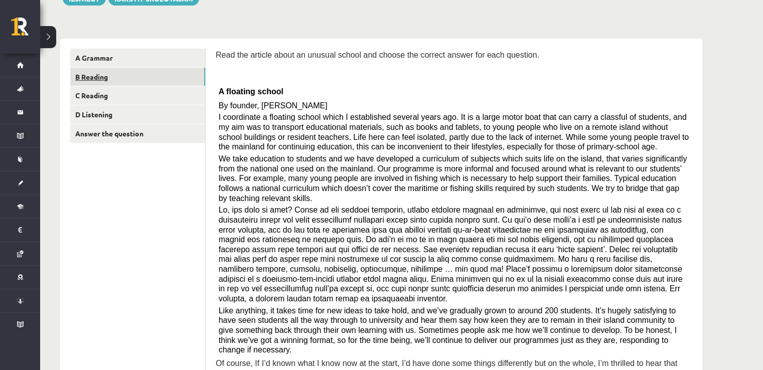
click at [92, 81] on link "B Reading" at bounding box center [137, 77] width 135 height 19
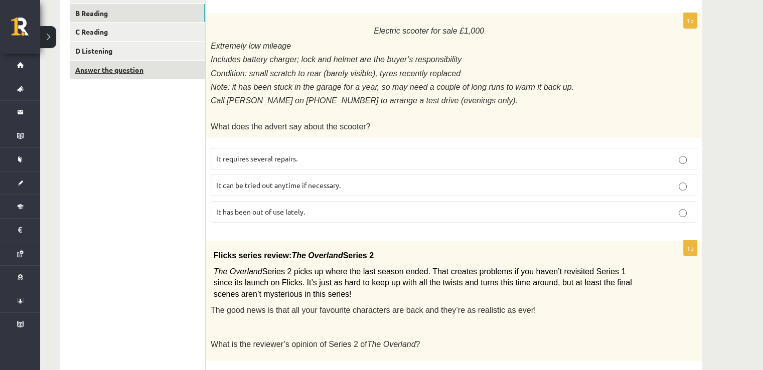
scroll to position [101, 0]
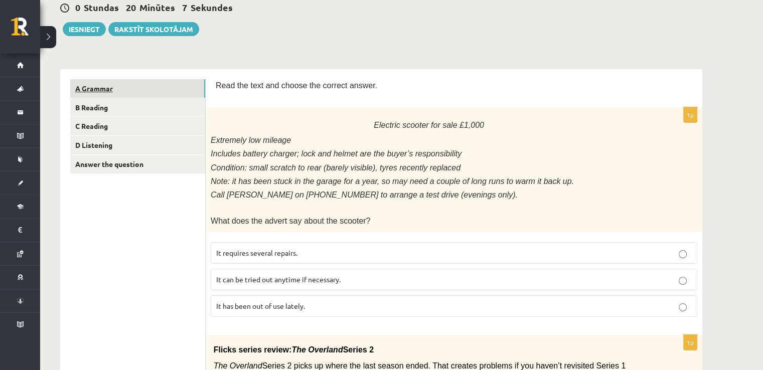
click at [147, 93] on link "A Grammar" at bounding box center [137, 88] width 135 height 19
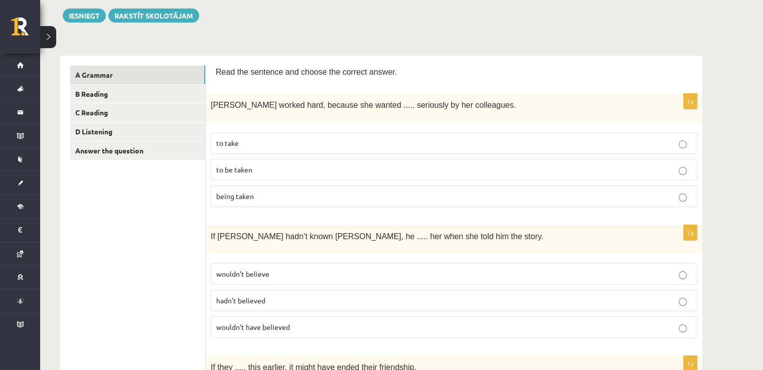
scroll to position [0, 0]
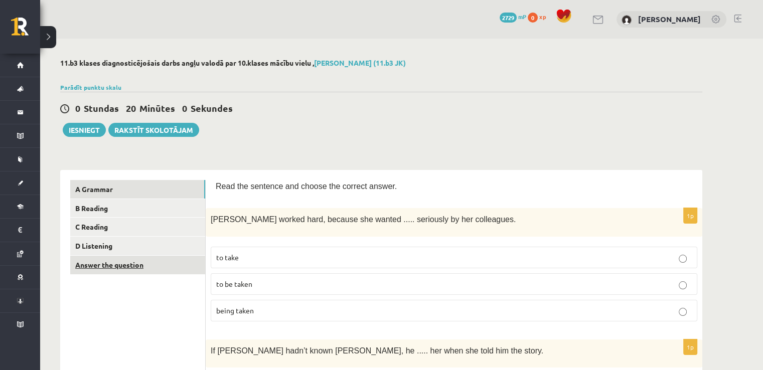
click at [146, 263] on link "Answer the question" at bounding box center [137, 265] width 135 height 19
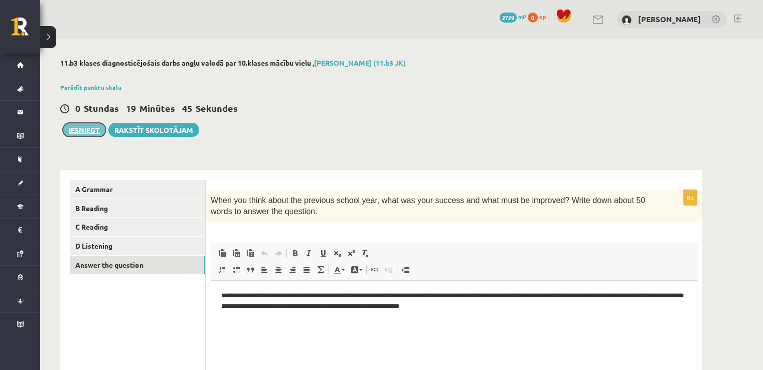
click at [77, 132] on button "Iesniegt" at bounding box center [84, 130] width 43 height 14
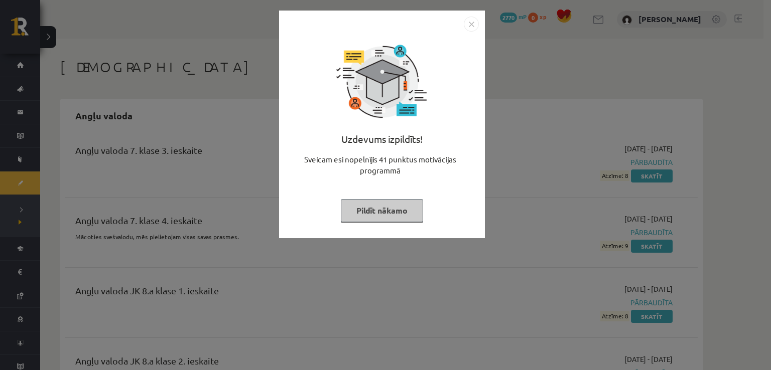
click at [468, 22] on img "Close" at bounding box center [471, 24] width 15 height 15
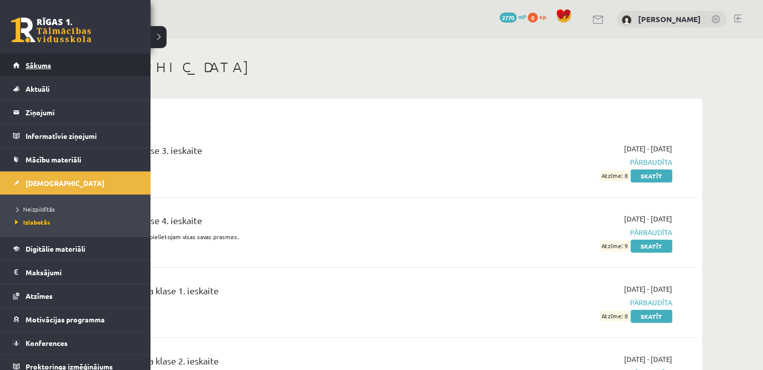
click at [35, 66] on span "Sākums" at bounding box center [39, 65] width 26 height 9
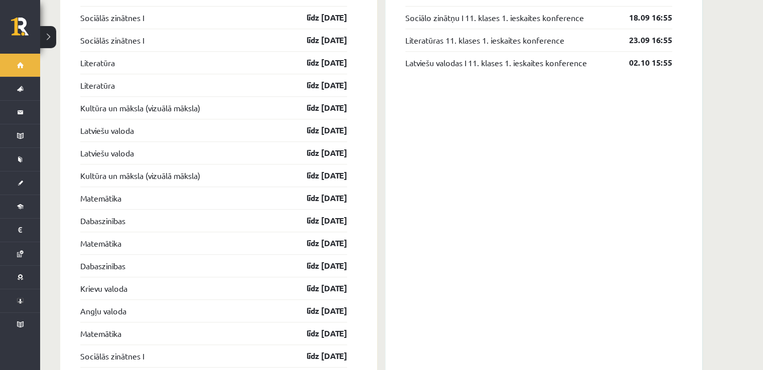
scroll to position [803, 0]
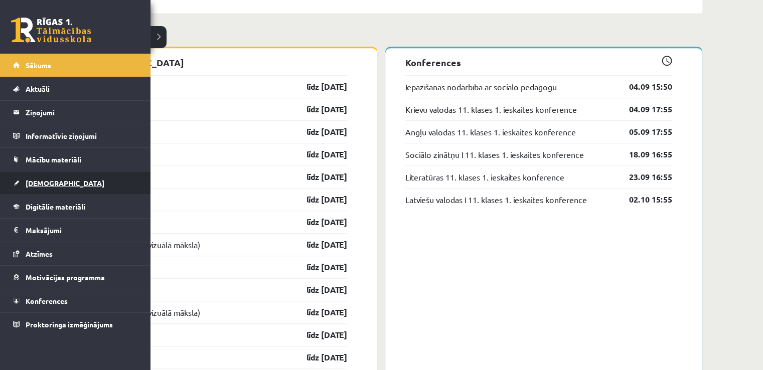
click at [39, 187] on link "[DEMOGRAPHIC_DATA]" at bounding box center [75, 183] width 125 height 23
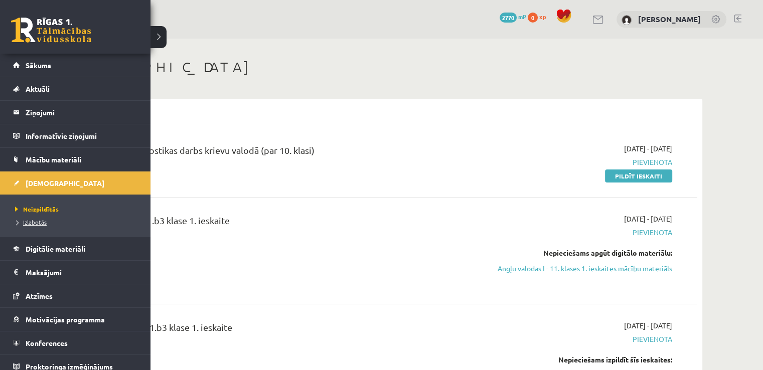
click at [42, 222] on span "Izlabotās" at bounding box center [30, 222] width 34 height 8
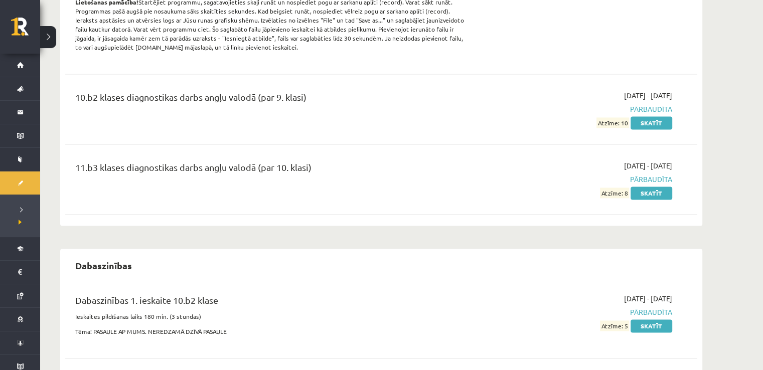
scroll to position [1525, 0]
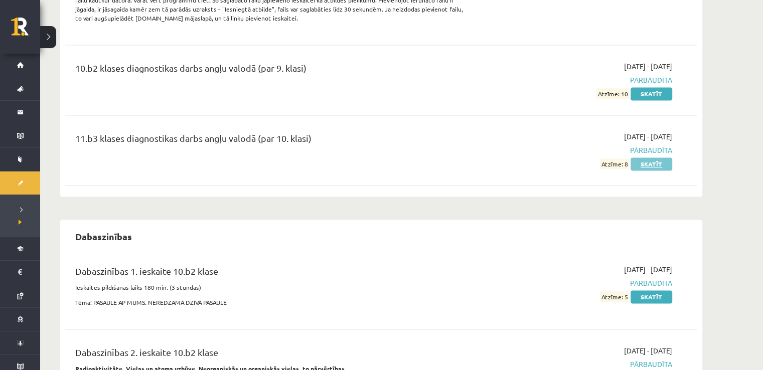
click at [653, 164] on link "Skatīt" at bounding box center [652, 164] width 42 height 13
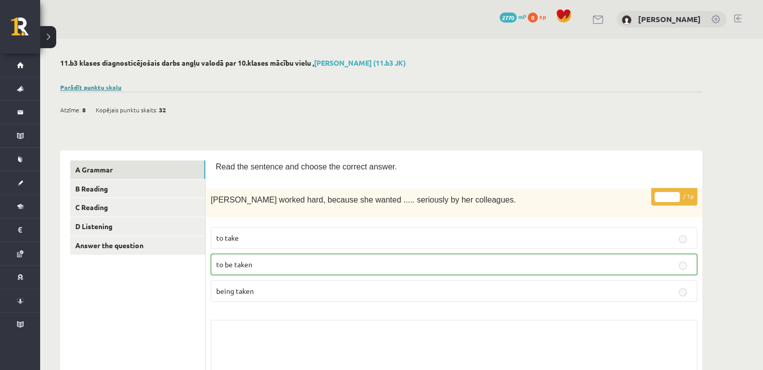
click at [107, 83] on link "Parādīt punktu skalu" at bounding box center [90, 87] width 61 height 8
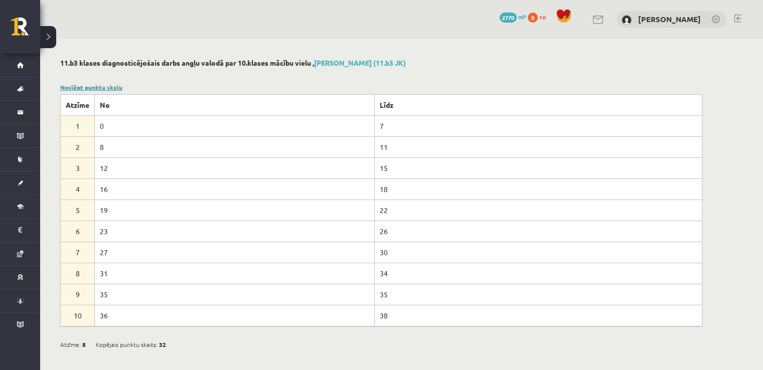
click at [107, 83] on link "Noslēpt punktu skalu" at bounding box center [91, 87] width 62 height 8
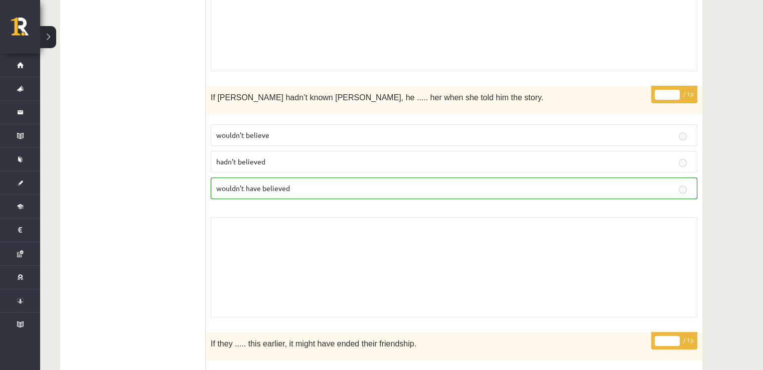
scroll to position [8, 0]
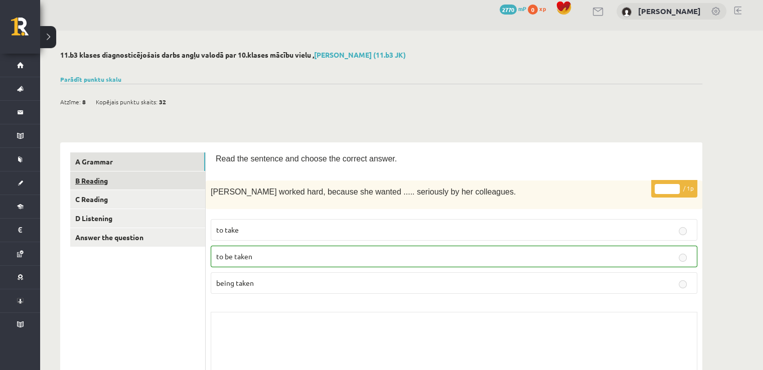
click at [121, 178] on link "B Reading" at bounding box center [137, 181] width 135 height 19
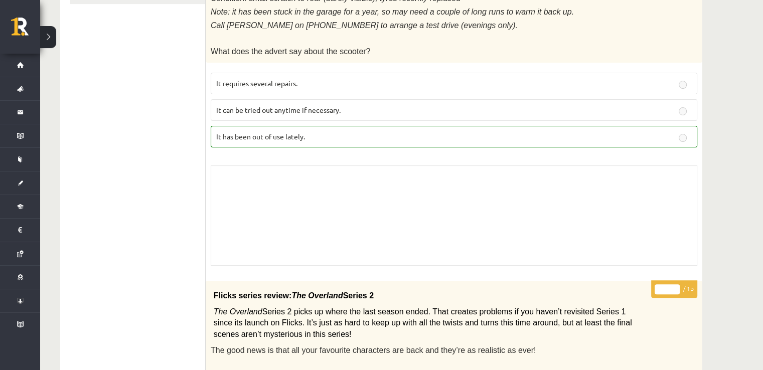
scroll to position [0, 0]
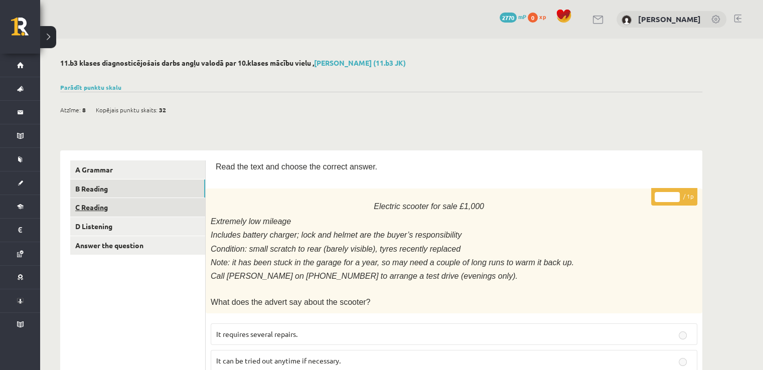
click at [159, 205] on link "C Reading" at bounding box center [137, 207] width 135 height 19
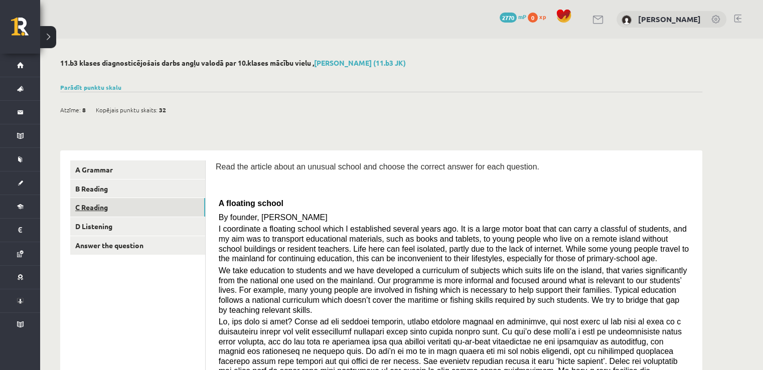
click at [147, 203] on link "C Reading" at bounding box center [137, 207] width 135 height 19
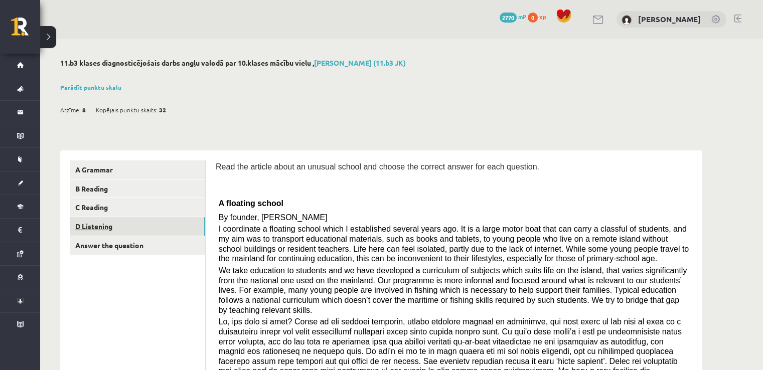
click at [146, 229] on link "D Listening" at bounding box center [137, 226] width 135 height 19
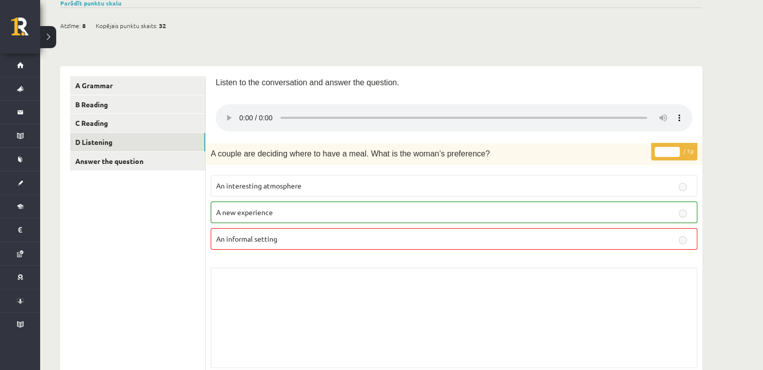
scroll to position [78, 0]
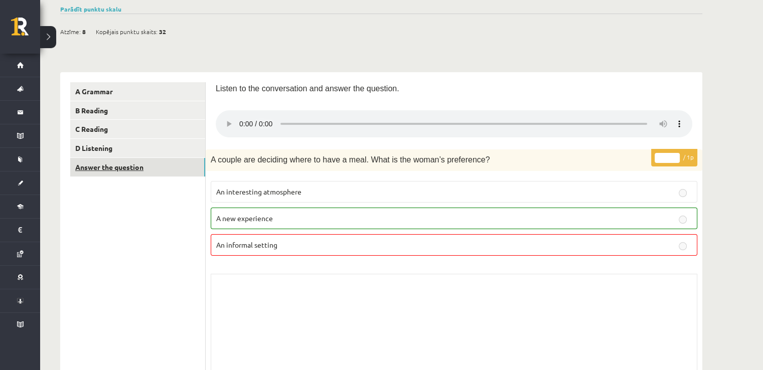
click at [159, 175] on link "Answer the question" at bounding box center [137, 167] width 135 height 19
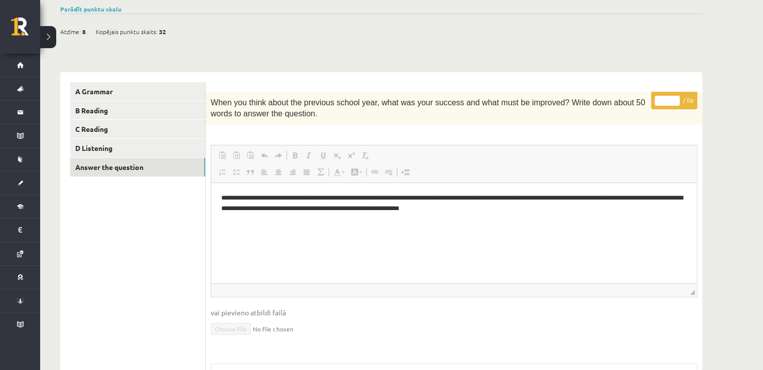
scroll to position [0, 0]
click at [117, 84] on link "A Grammar" at bounding box center [137, 91] width 135 height 19
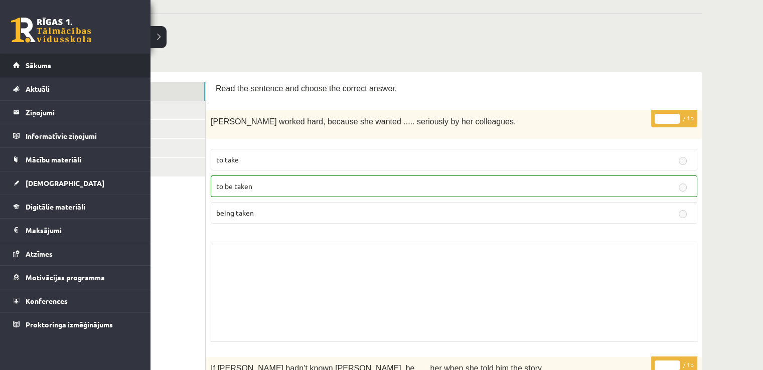
click at [12, 67] on li "Sākums" at bounding box center [75, 66] width 151 height 24
click at [19, 68] on link "Sākums" at bounding box center [75, 65] width 125 height 23
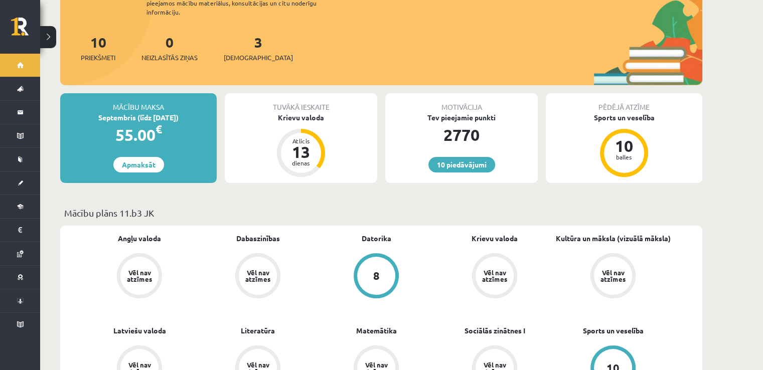
scroll to position [401, 0]
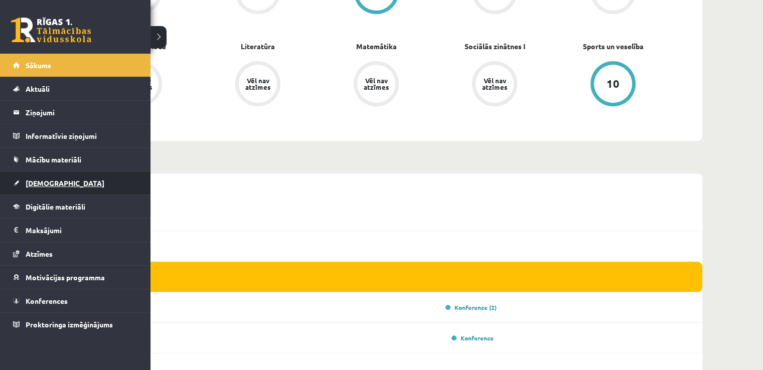
click at [19, 183] on link "[DEMOGRAPHIC_DATA]" at bounding box center [75, 183] width 125 height 23
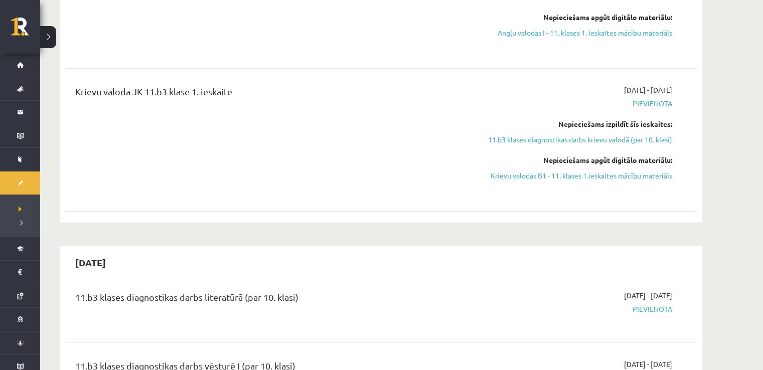
scroll to position [100, 0]
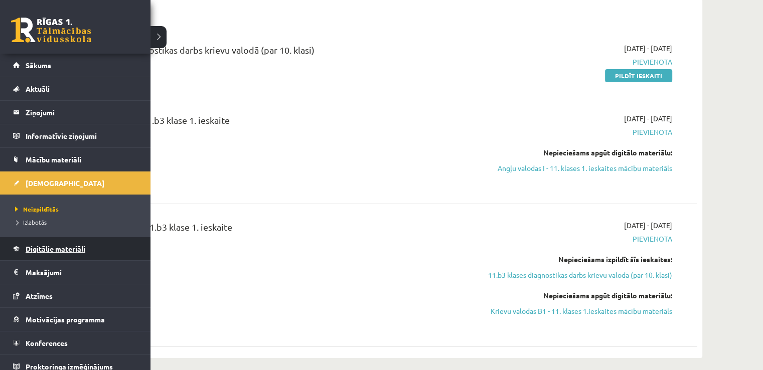
click at [22, 247] on link "Digitālie materiāli" at bounding box center [75, 248] width 125 height 23
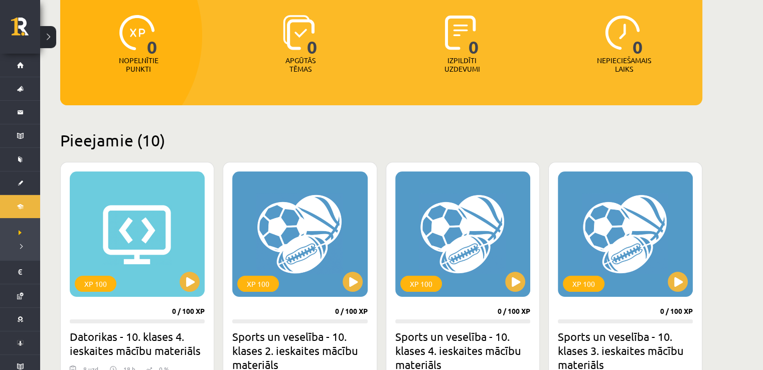
scroll to position [100, 0]
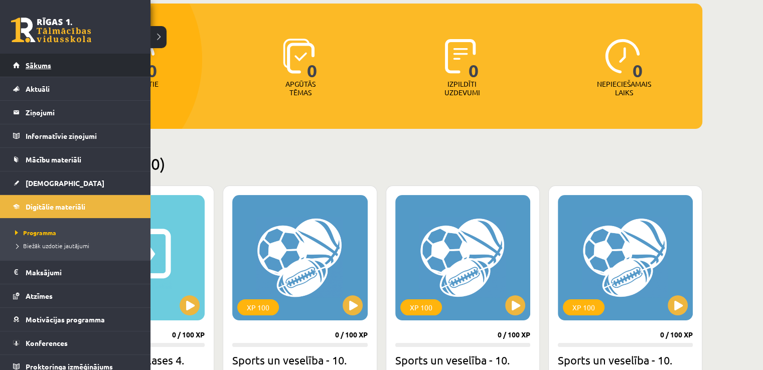
click at [48, 65] on span "Sākums" at bounding box center [39, 65] width 26 height 9
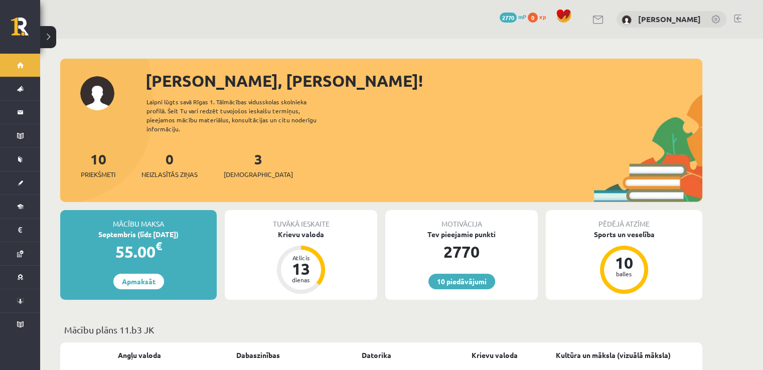
click at [741, 18] on link at bounding box center [738, 19] width 8 height 8
